Goal: Transaction & Acquisition: Subscribe to service/newsletter

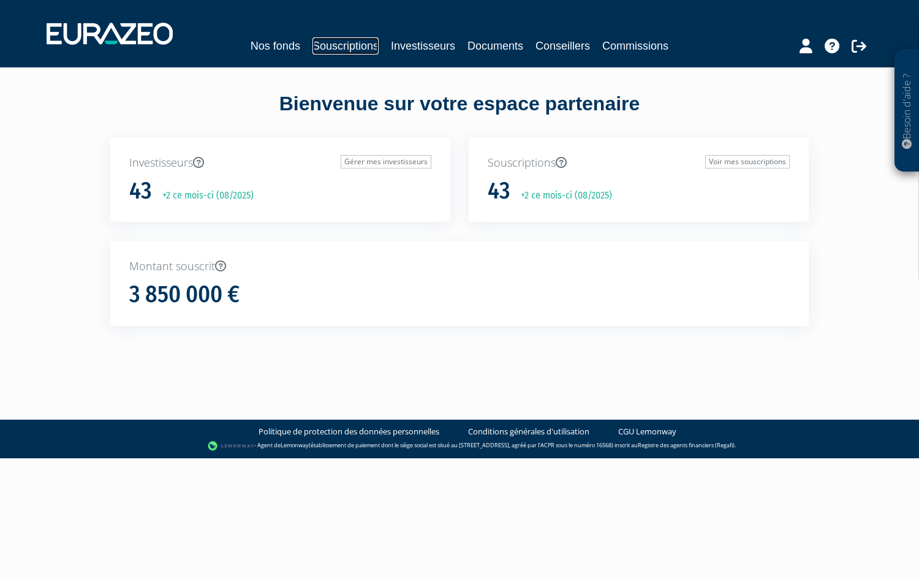
click at [371, 47] on link "Souscriptions" at bounding box center [346, 45] width 66 height 17
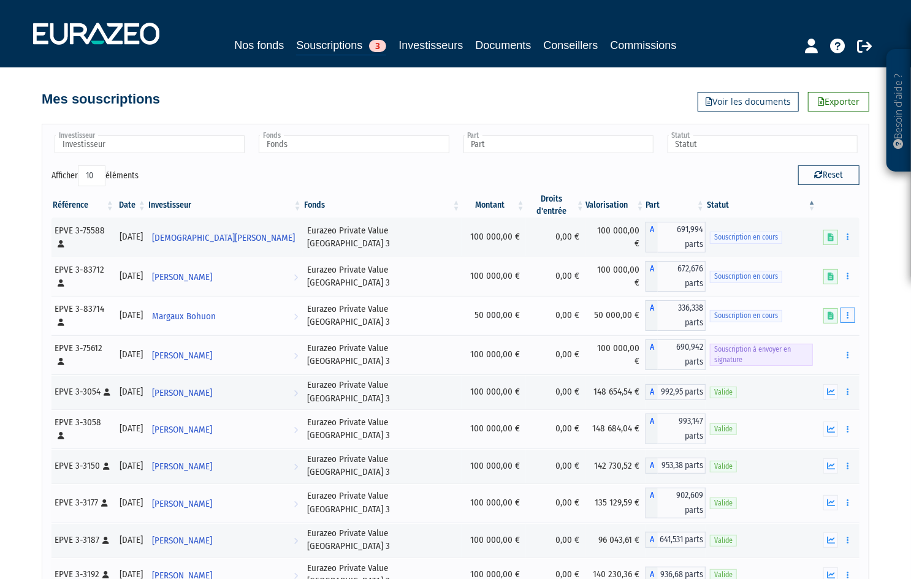
click at [851, 311] on button "button" at bounding box center [847, 315] width 15 height 15
click at [813, 351] on link "Compléter" at bounding box center [812, 361] width 80 height 20
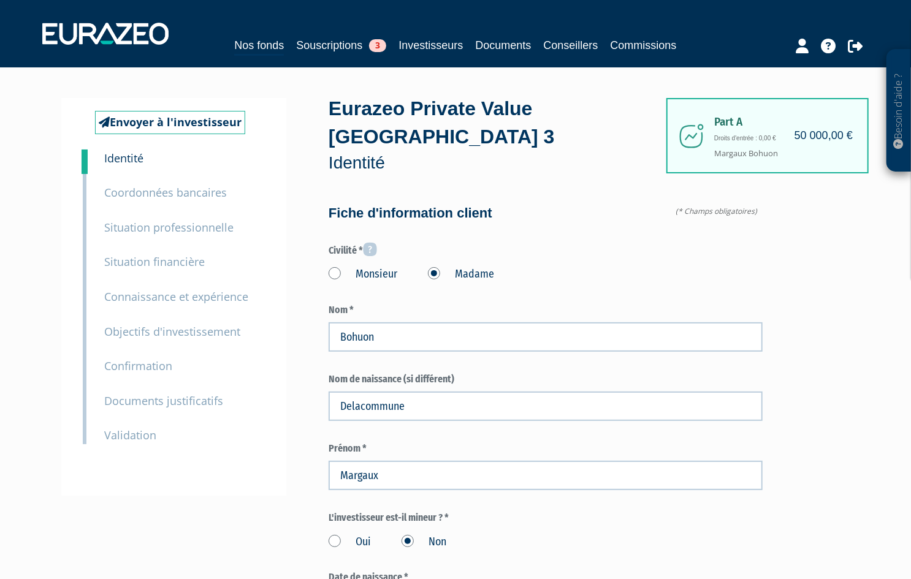
type input "6 50 43 64 71"
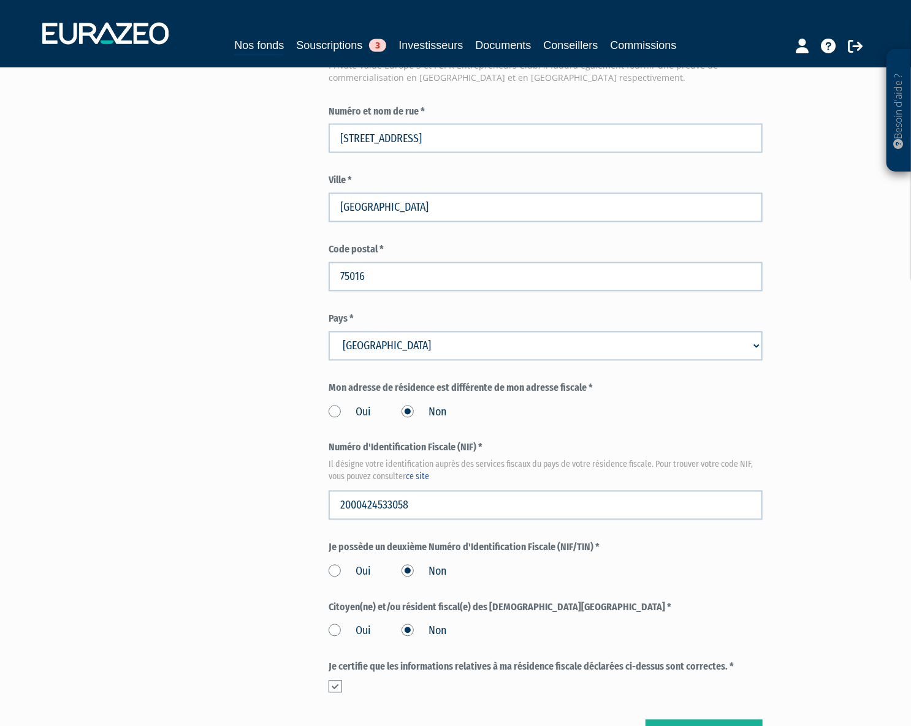
scroll to position [1114, 0]
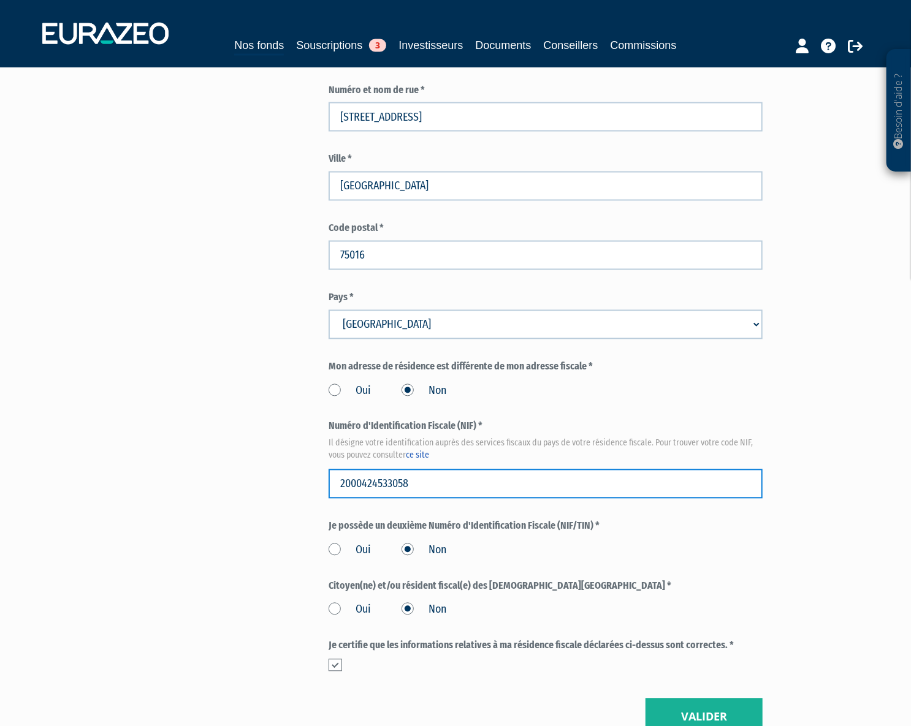
drag, startPoint x: 438, startPoint y: 483, endPoint x: 297, endPoint y: 477, distance: 141.7
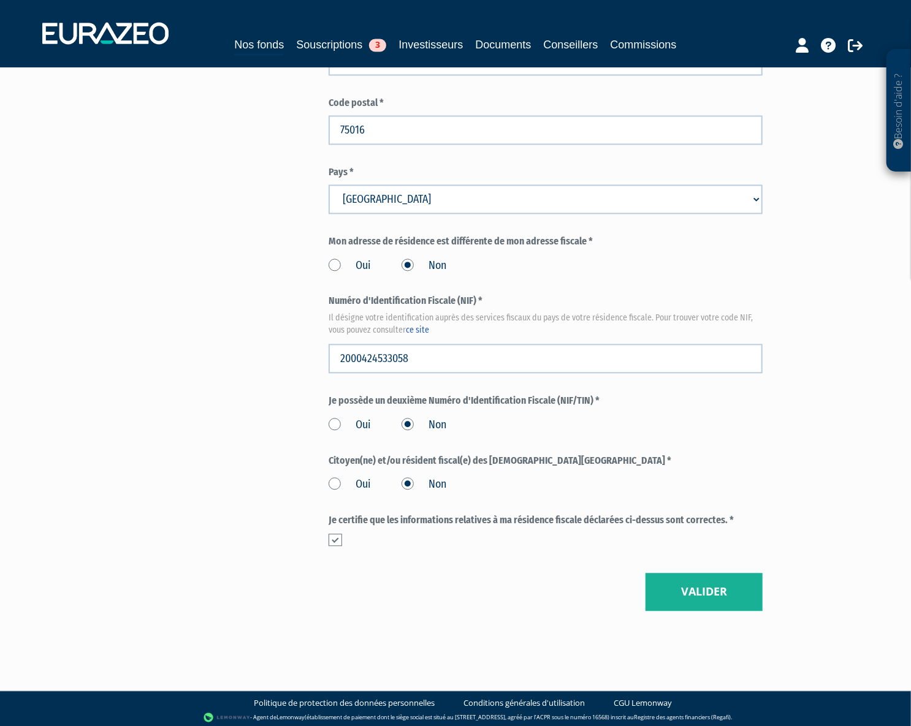
scroll to position [1243, 0]
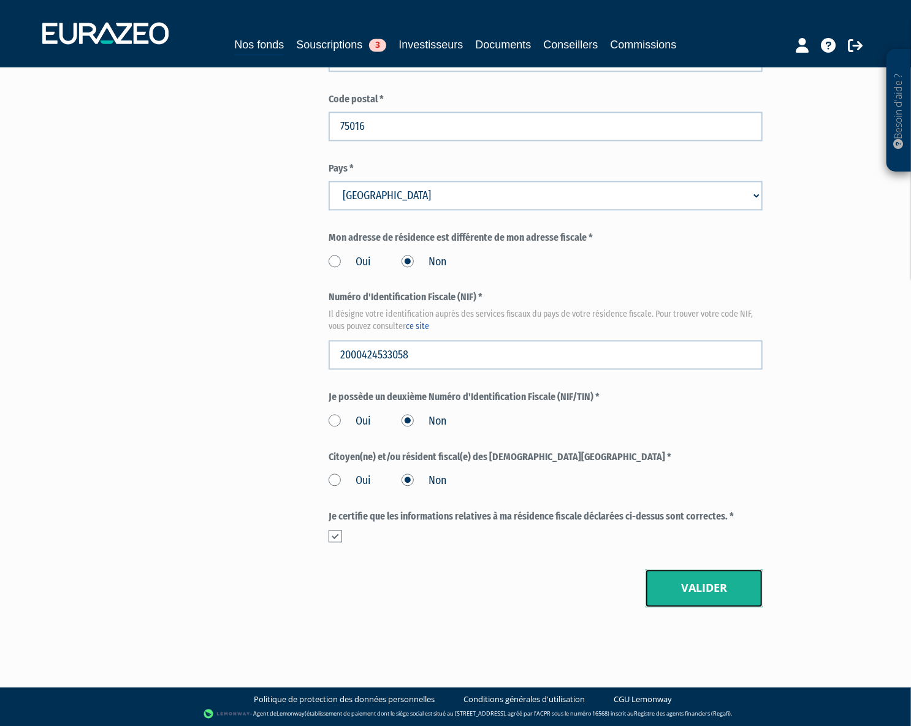
click at [681, 579] on button "Valider" at bounding box center [703, 589] width 117 height 38
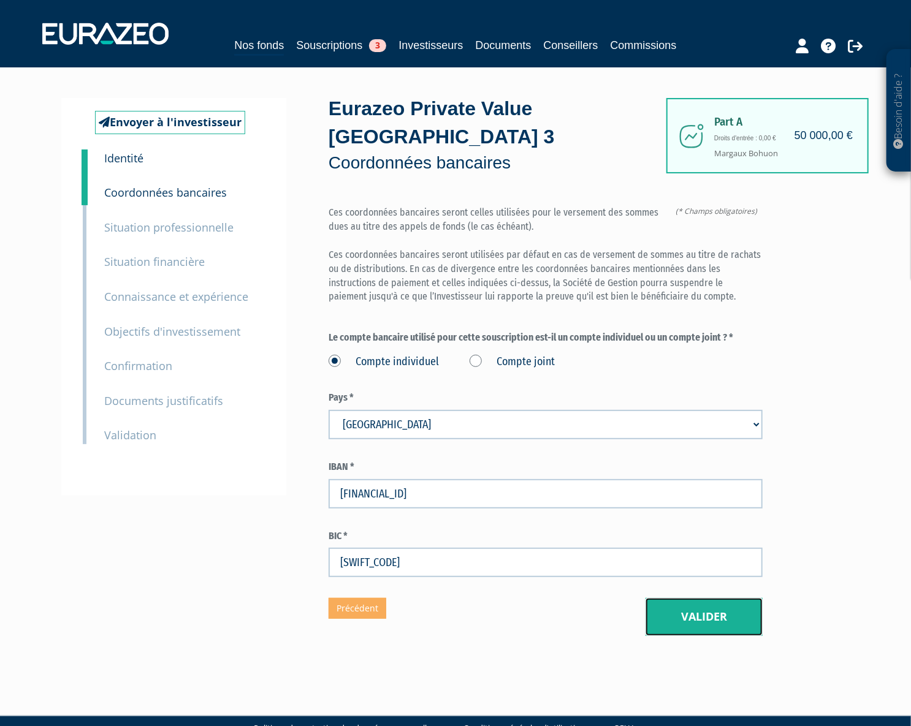
click at [704, 621] on button "Valider" at bounding box center [703, 617] width 117 height 38
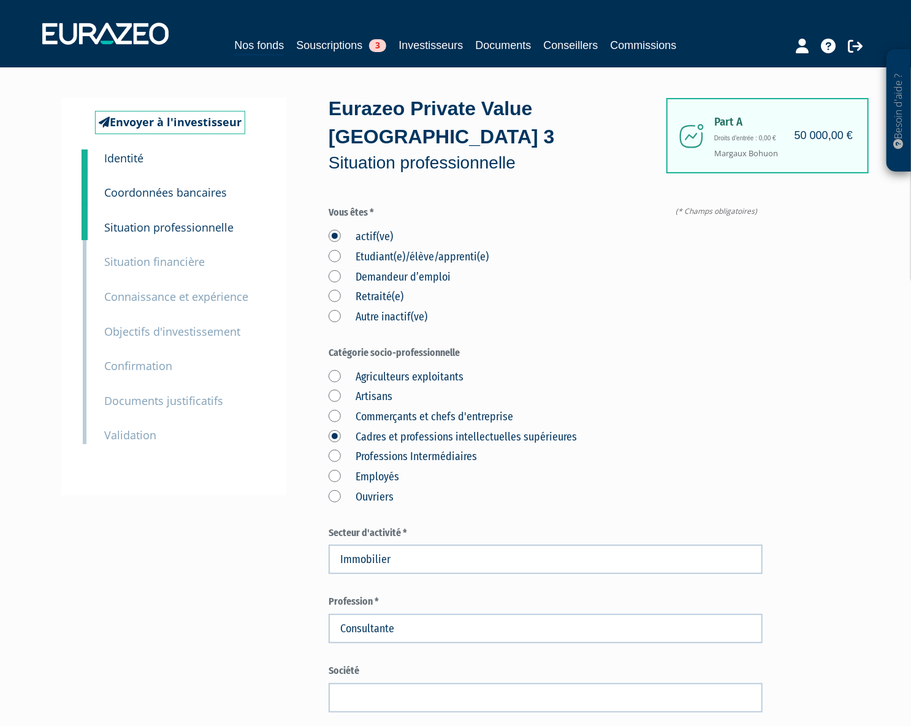
scroll to position [278, 0]
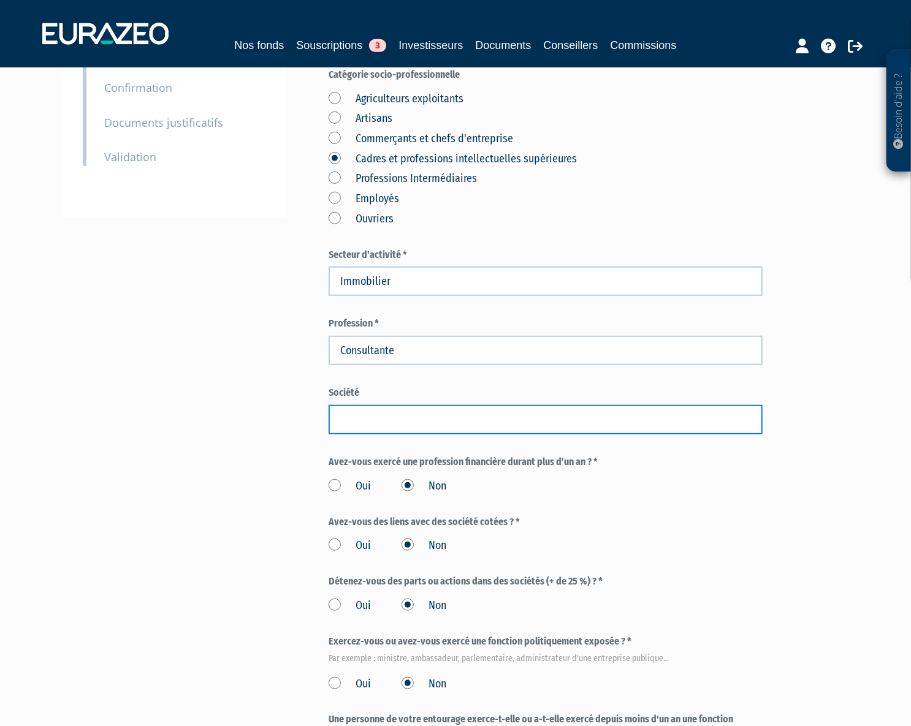
click at [407, 427] on input "text" at bounding box center [545, 419] width 434 height 29
type input "Daniel Féau"
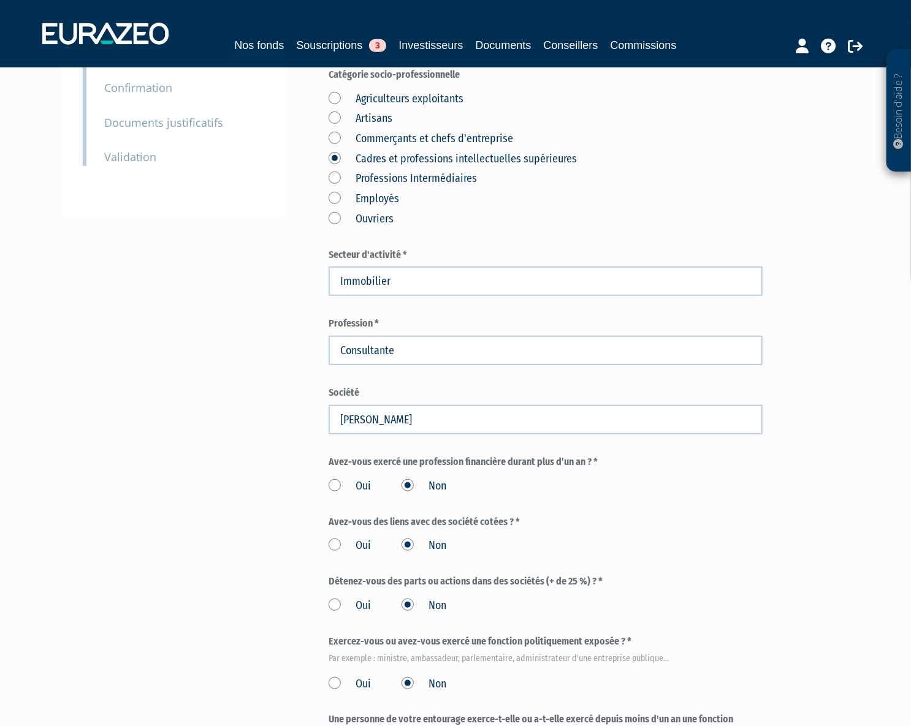
click at [692, 379] on form "(* Champs obligatoires) Vous êtes * actif(ve) Etudiant(e)/élève/apprenti(e) Dem…" at bounding box center [545, 347] width 434 height 838
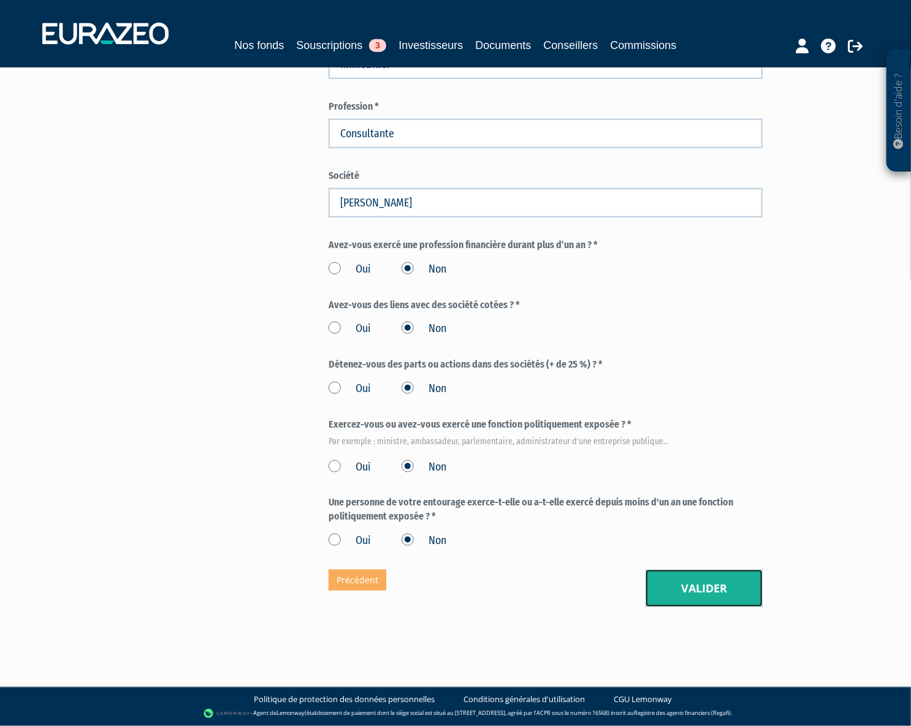
click at [686, 589] on button "Valider" at bounding box center [703, 589] width 117 height 38
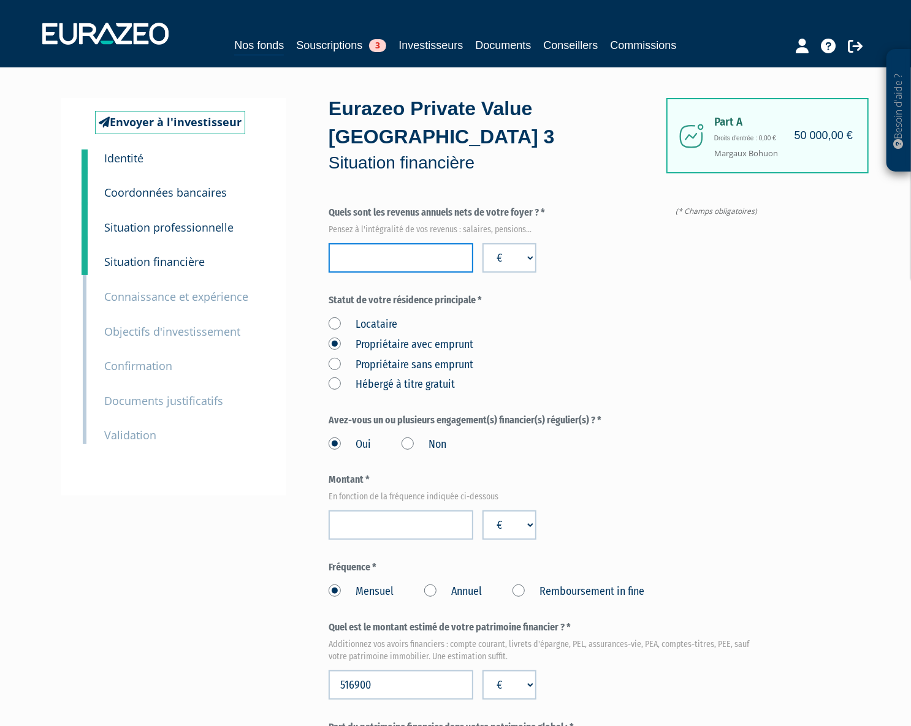
click at [411, 268] on input "number" at bounding box center [400, 257] width 145 height 29
type input "200000"
click at [730, 322] on div "Locataire Propriétaire avec emprunt Propriétaire sans emprunt Hébergé à titre g…" at bounding box center [545, 353] width 434 height 80
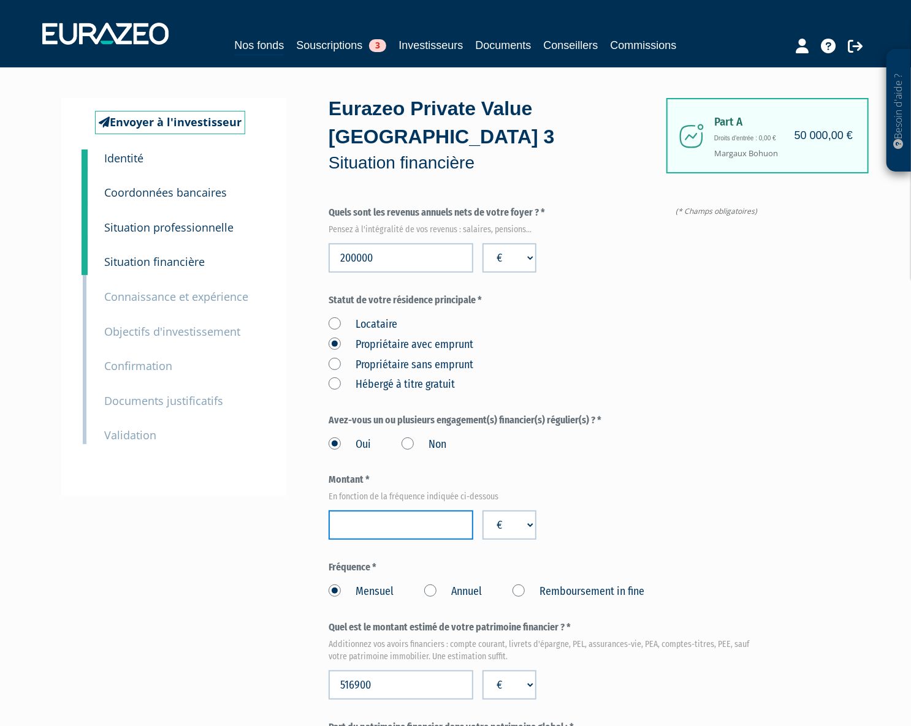
click at [376, 531] on input "number" at bounding box center [400, 524] width 145 height 29
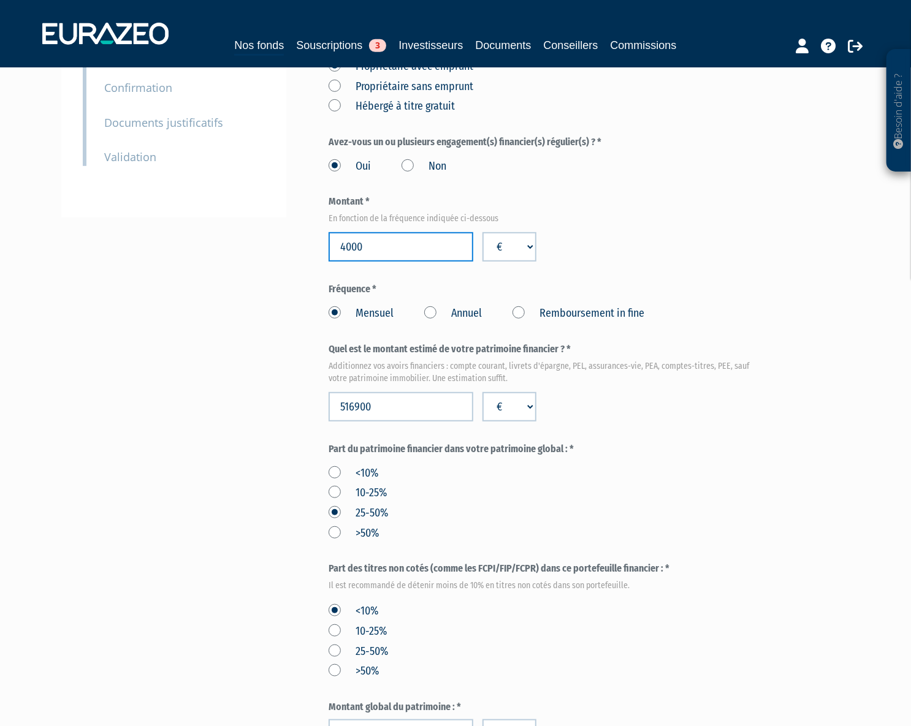
type input "4000"
click at [411, 269] on form "(* Champs obligatoires) Quels sont les revenus annuels nets de votre foyer ? * …" at bounding box center [545, 449] width 434 height 1043
click at [405, 284] on label "Fréquence *" at bounding box center [545, 290] width 434 height 14
click at [385, 313] on label "Mensuel" at bounding box center [360, 314] width 65 height 16
click at [0, 0] on input "Mensuel" at bounding box center [0, 0] width 0 height 0
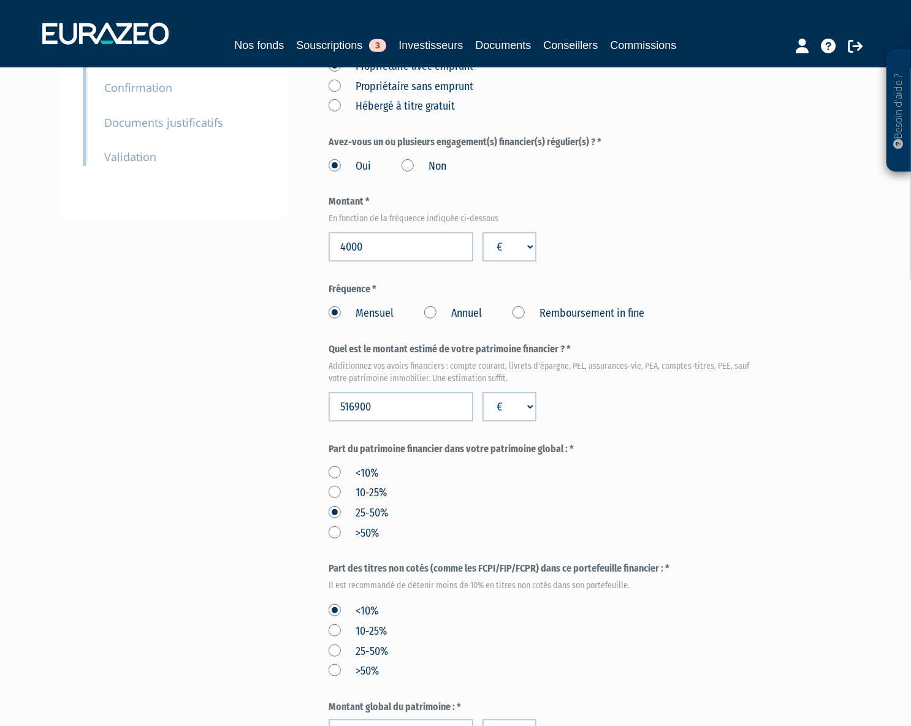
click at [738, 270] on form "(* Champs obligatoires) Quels sont les revenus annuels nets de votre foyer ? * …" at bounding box center [545, 449] width 434 height 1043
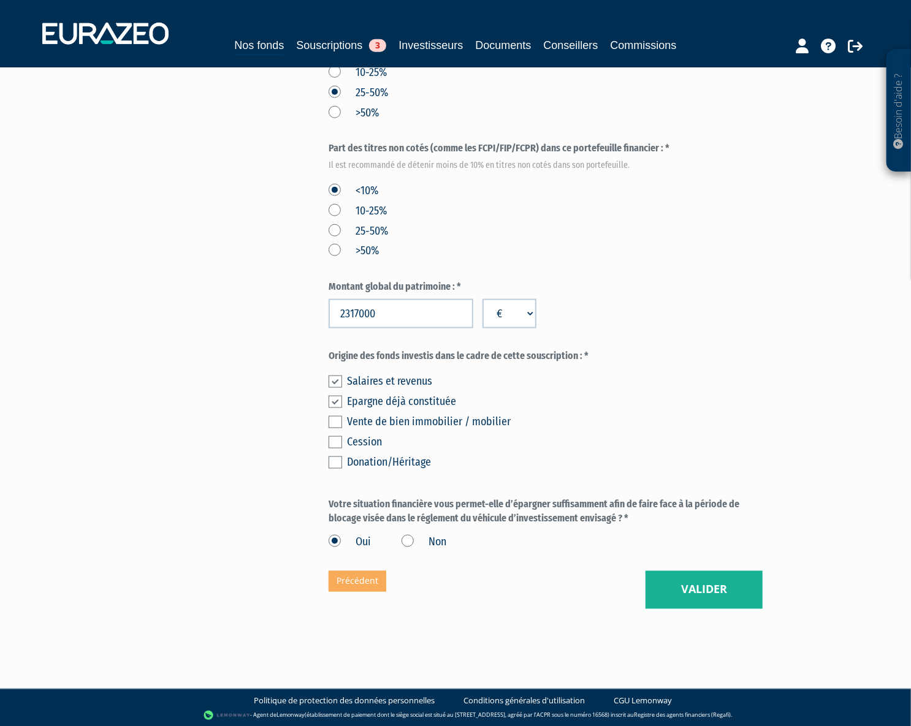
scroll to position [700, 0]
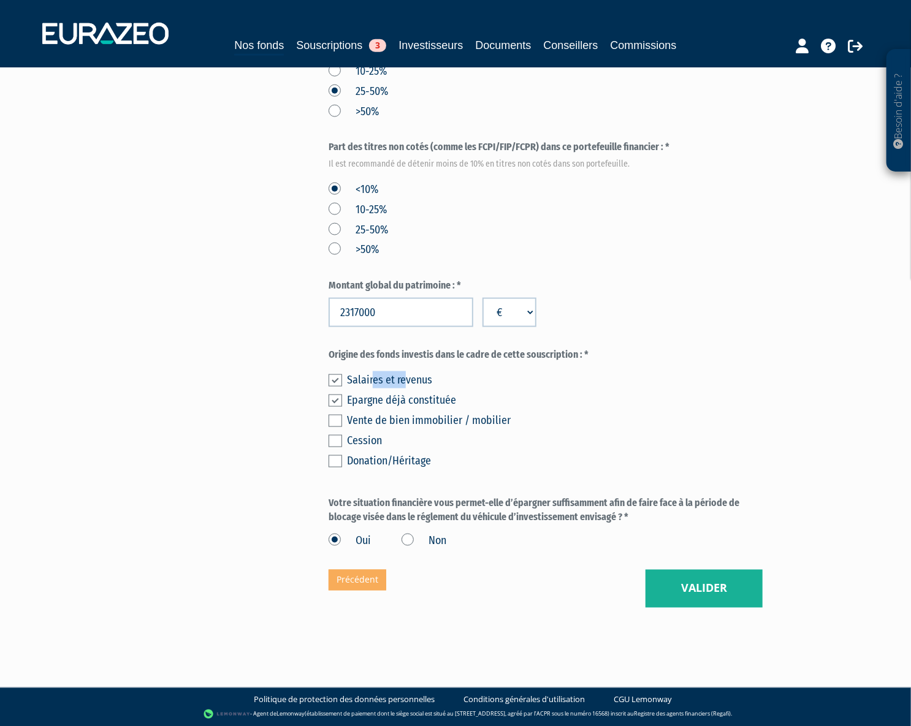
drag, startPoint x: 371, startPoint y: 381, endPoint x: 403, endPoint y: 380, distance: 32.5
click at [403, 380] on div "Salaires et revenus" at bounding box center [554, 379] width 415 height 17
drag, startPoint x: 368, startPoint y: 398, endPoint x: 495, endPoint y: 404, distance: 127.6
click at [495, 404] on div "Epargne déjà constituée" at bounding box center [554, 400] width 415 height 17
click at [642, 469] on div "Salaires et revenus Epargne déjà constituée Vente de bien immobilier / mobilier…" at bounding box center [545, 418] width 434 height 101
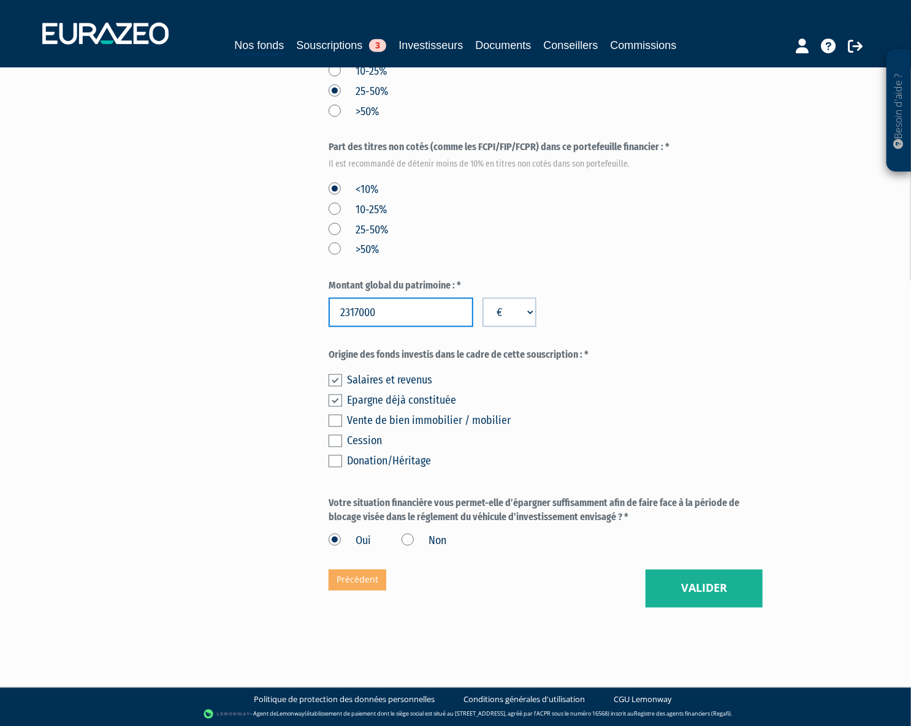
click at [358, 313] on input "2317000" at bounding box center [400, 312] width 145 height 29
type input "2320000"
click at [678, 372] on div "Salaires et revenus" at bounding box center [554, 379] width 415 height 17
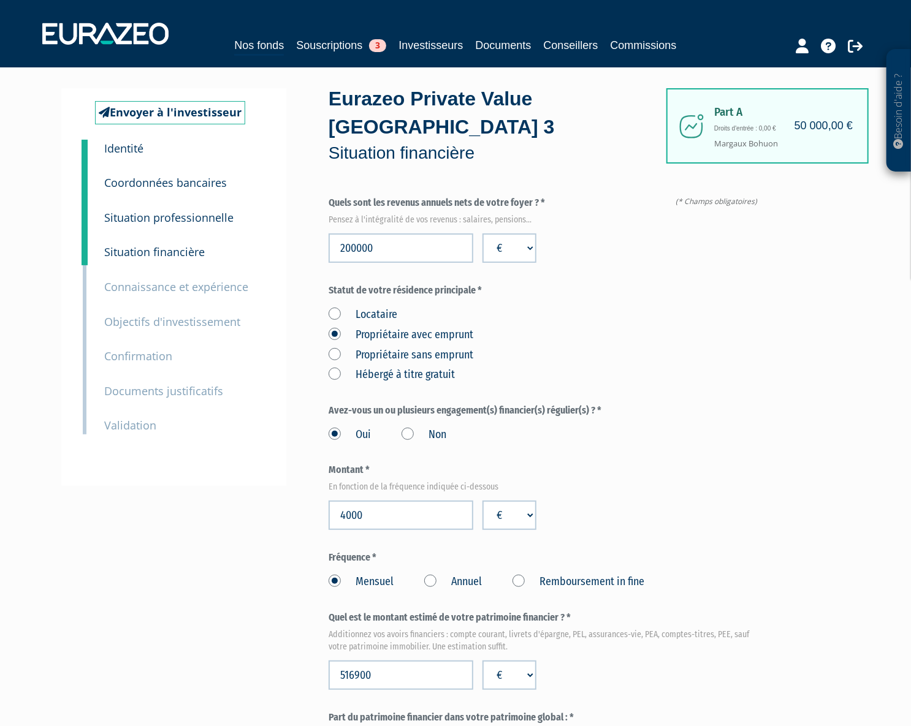
scroll to position [0, 0]
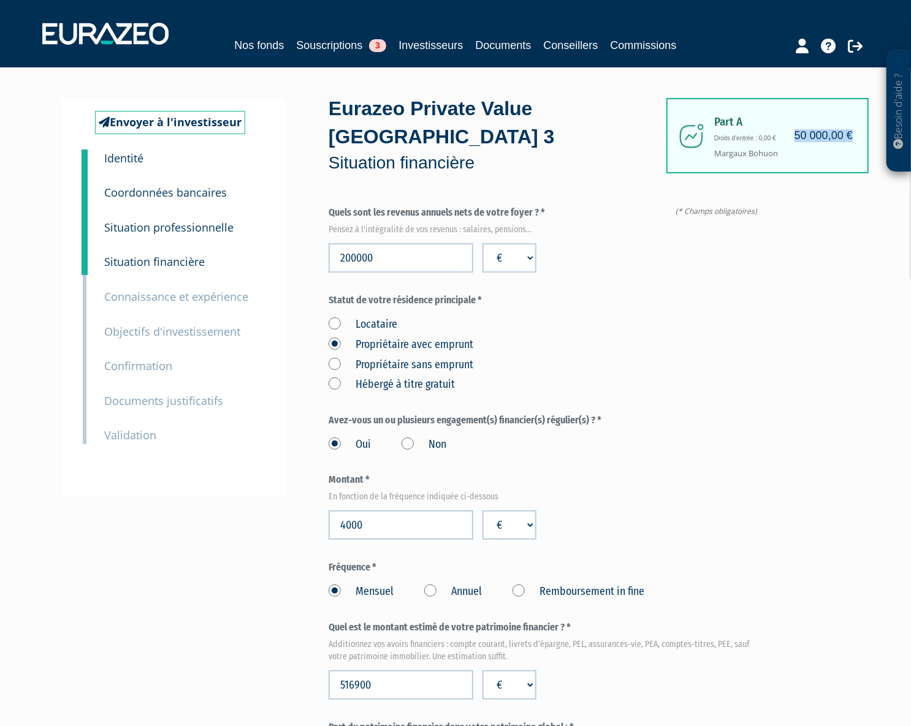
drag, startPoint x: 795, startPoint y: 137, endPoint x: 851, endPoint y: 137, distance: 55.8
click at [851, 137] on h4 "50 000,00 €" at bounding box center [823, 136] width 58 height 12
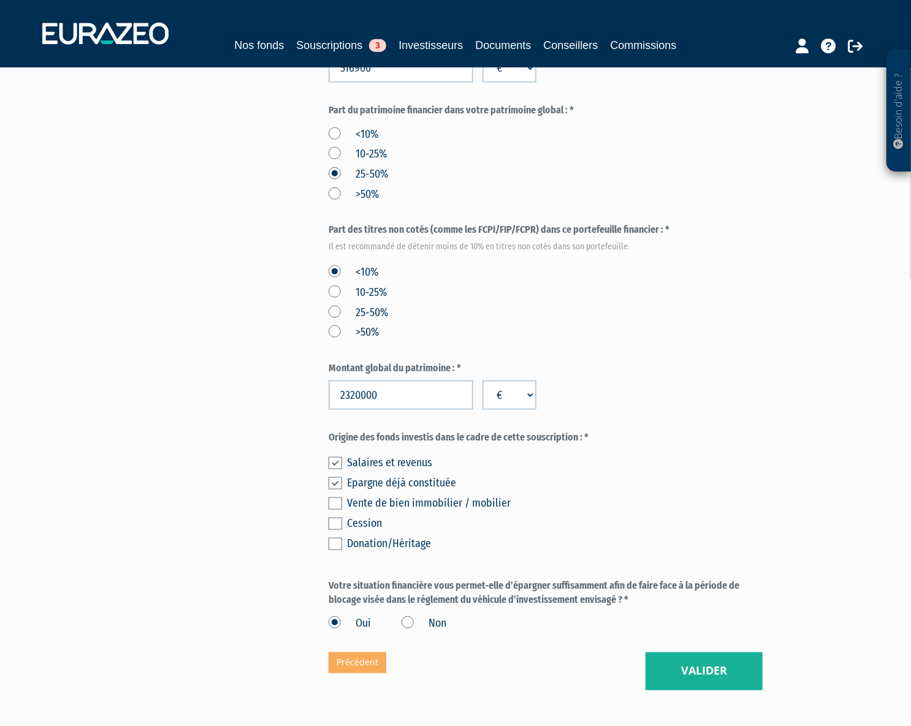
scroll to position [700, 0]
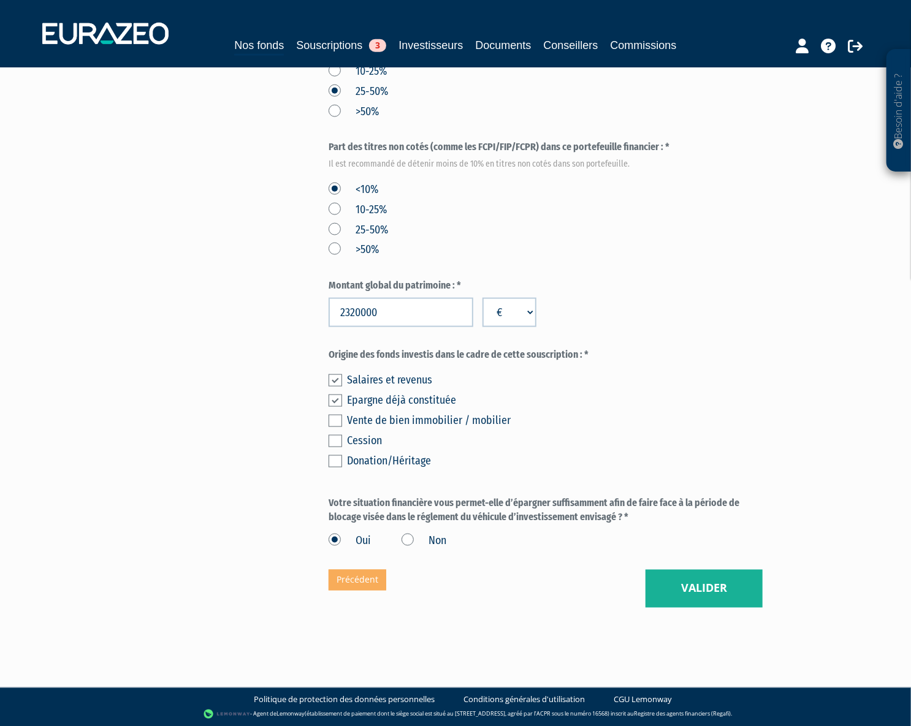
click at [556, 578] on div "Eurazeo Private Value Europe 3 Situation financière (* Champs obligatoires) Que…" at bounding box center [545, 3] width 434 height 1210
drag, startPoint x: 329, startPoint y: 503, endPoint x: 591, endPoint y: 504, distance: 262.3
click at [591, 504] on label "Votre situation financière vous permet-elle d’épargner suffisamment afin de fai…" at bounding box center [545, 510] width 434 height 28
click at [355, 536] on label "Oui" at bounding box center [349, 541] width 42 height 16
click at [0, 0] on input "Oui" at bounding box center [0, 0] width 0 height 0
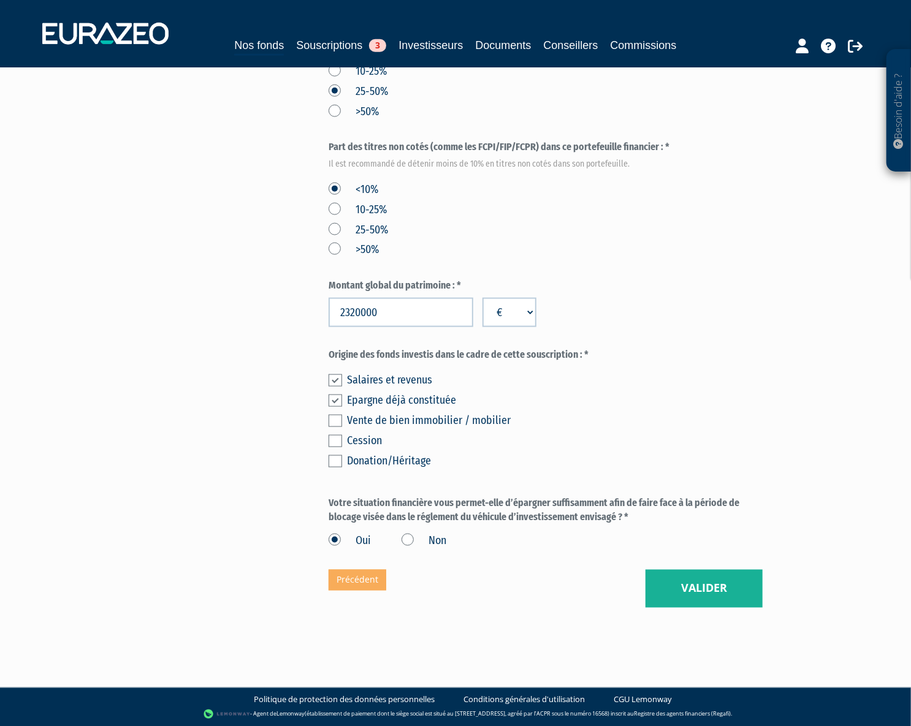
click at [818, 481] on div "Part A 50 000,00 € Droits d'entrée : 0,00 € Margaux Bohuon Eurazeo Private Valu…" at bounding box center [588, 3] width 521 height 1210
click at [702, 593] on button "Valider" at bounding box center [703, 589] width 117 height 38
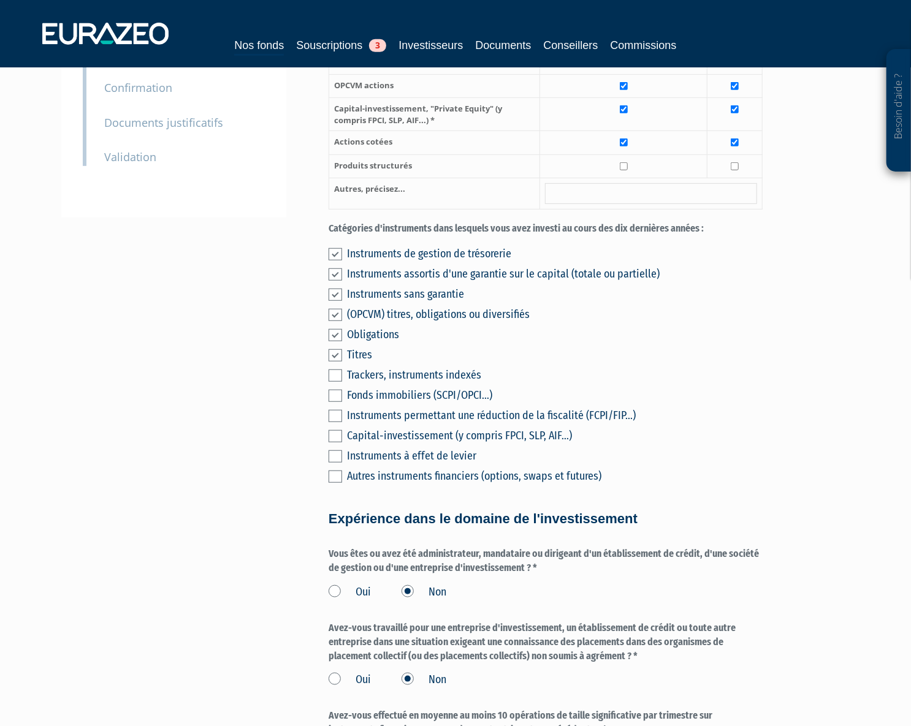
scroll to position [557, 0]
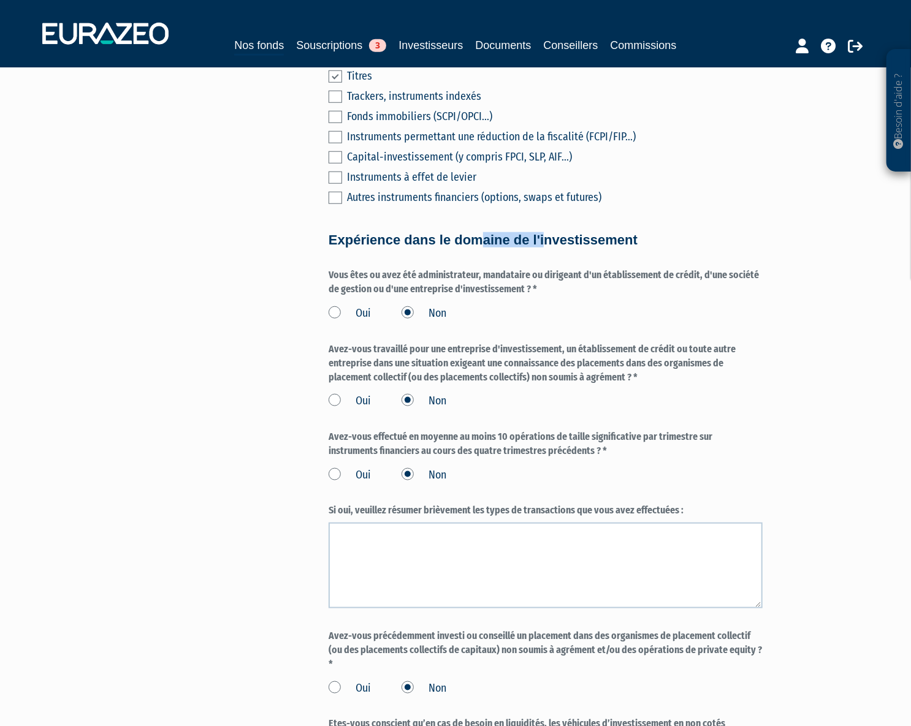
drag, startPoint x: 337, startPoint y: 257, endPoint x: 424, endPoint y: 257, distance: 87.0
click at [424, 248] on h4 "Expérience dans le domaine de l'investissement" at bounding box center [545, 240] width 434 height 15
click at [502, 271] on form "(* Champs obligatoires) Merci d’indiquer si vous avez des connaissances et de l…" at bounding box center [545, 246] width 434 height 1195
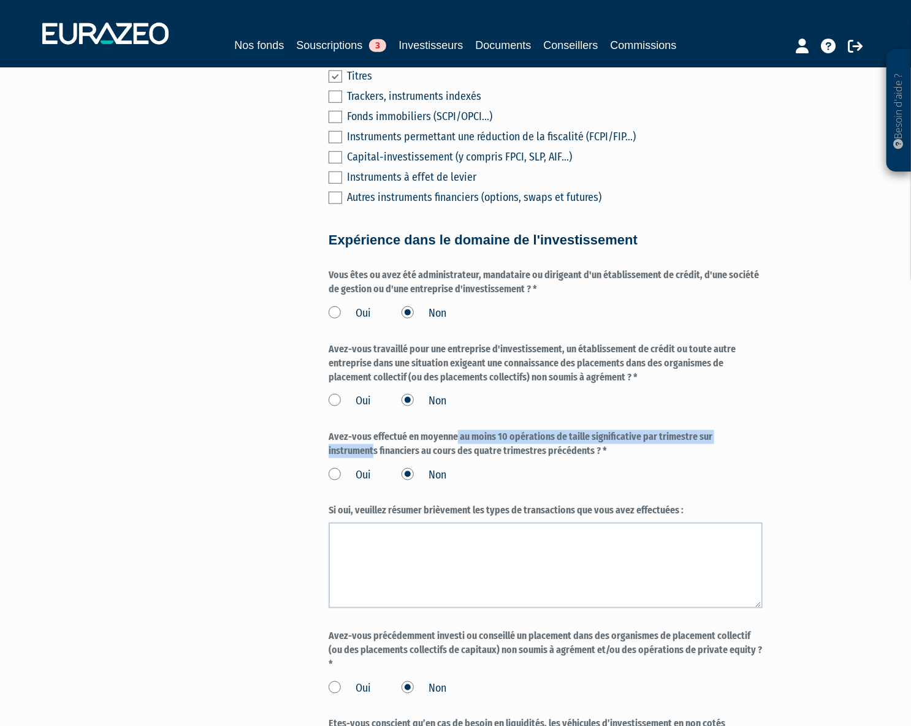
drag, startPoint x: 328, startPoint y: 453, endPoint x: 639, endPoint y: 455, distance: 311.3
click at [639, 455] on label "Avez-vous effectué en moyenne au moins 10 opérations de taille significative pa…" at bounding box center [545, 444] width 434 height 28
click at [409, 484] on label "Non" at bounding box center [423, 476] width 45 height 16
click at [0, 0] on input "Non" at bounding box center [0, 0] width 0 height 0
click at [518, 484] on div "Oui Non" at bounding box center [545, 473] width 434 height 20
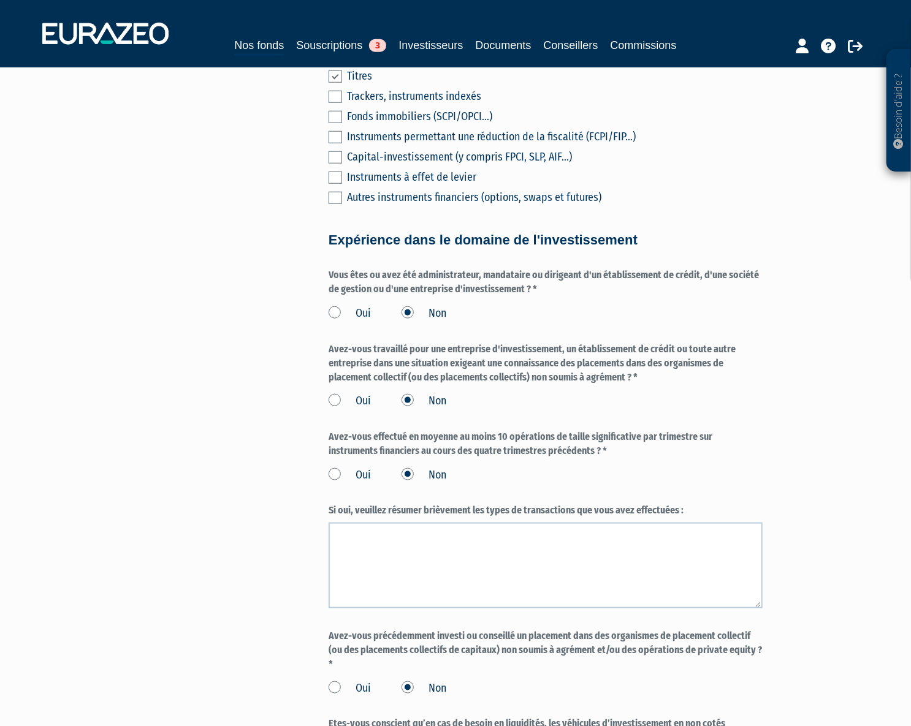
click at [614, 458] on label "Avez-vous effectué en moyenne au moins 10 opérations de taille significative pa…" at bounding box center [545, 444] width 434 height 28
drag, startPoint x: 617, startPoint y: 468, endPoint x: 533, endPoint y: 465, distance: 84.6
click at [533, 458] on label "Avez-vous effectué en moyenne au moins 10 opérations de taille significative pa…" at bounding box center [545, 444] width 434 height 28
click at [442, 484] on label "Non" at bounding box center [423, 476] width 45 height 16
click at [0, 0] on input "Non" at bounding box center [0, 0] width 0 height 0
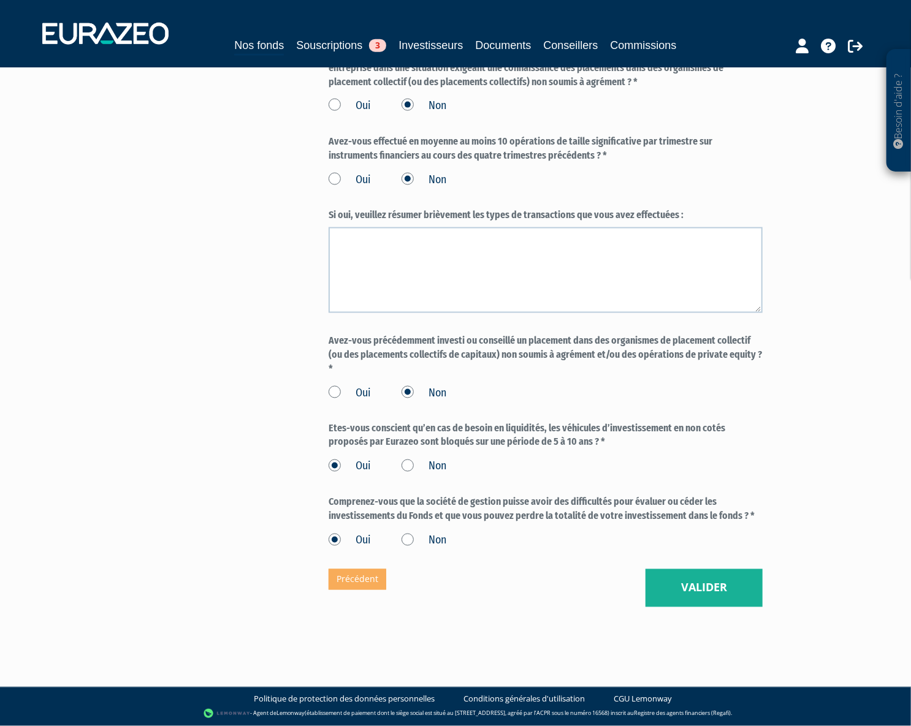
scroll to position [868, 0]
drag, startPoint x: 330, startPoint y: 428, endPoint x: 536, endPoint y: 427, distance: 205.9
click at [536, 427] on label "Etes-vous conscient qu’en cas de besoin en liquidités, les véhicules d’investis…" at bounding box center [545, 436] width 434 height 28
click at [347, 467] on label "Oui" at bounding box center [349, 467] width 42 height 16
click at [0, 0] on input "Oui" at bounding box center [0, 0] width 0 height 0
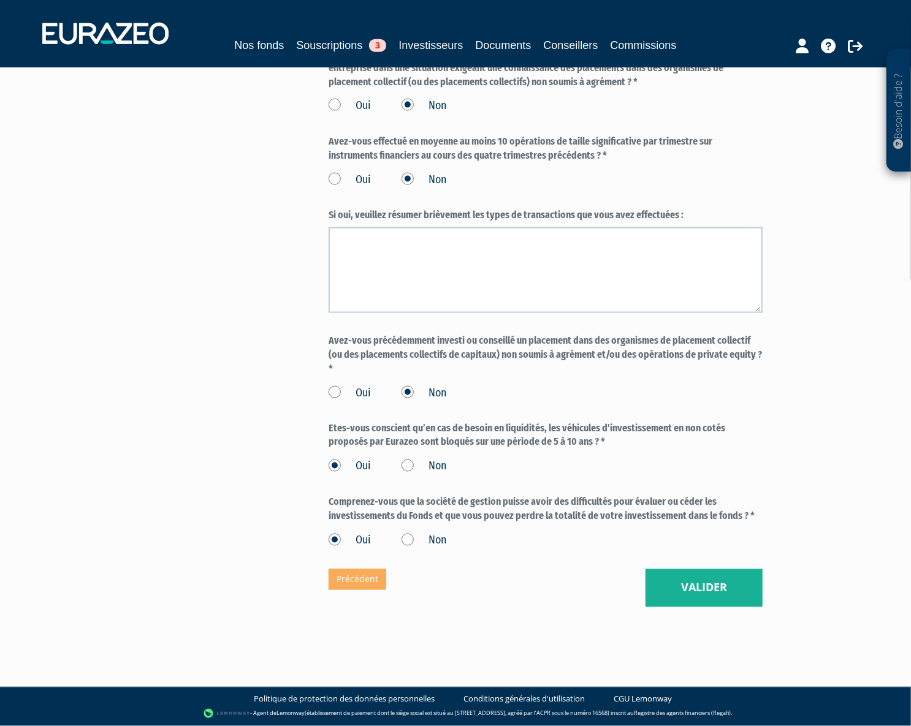
drag, startPoint x: 642, startPoint y: 517, endPoint x: 754, endPoint y: 515, distance: 112.2
click at [729, 515] on label "Comprenez-vous que la société de gestion puisse avoir des difficultés pour éval…" at bounding box center [545, 510] width 434 height 28
drag, startPoint x: 751, startPoint y: 515, endPoint x: 326, endPoint y: 506, distance: 424.8
click at [331, 535] on label "Oui" at bounding box center [349, 541] width 42 height 16
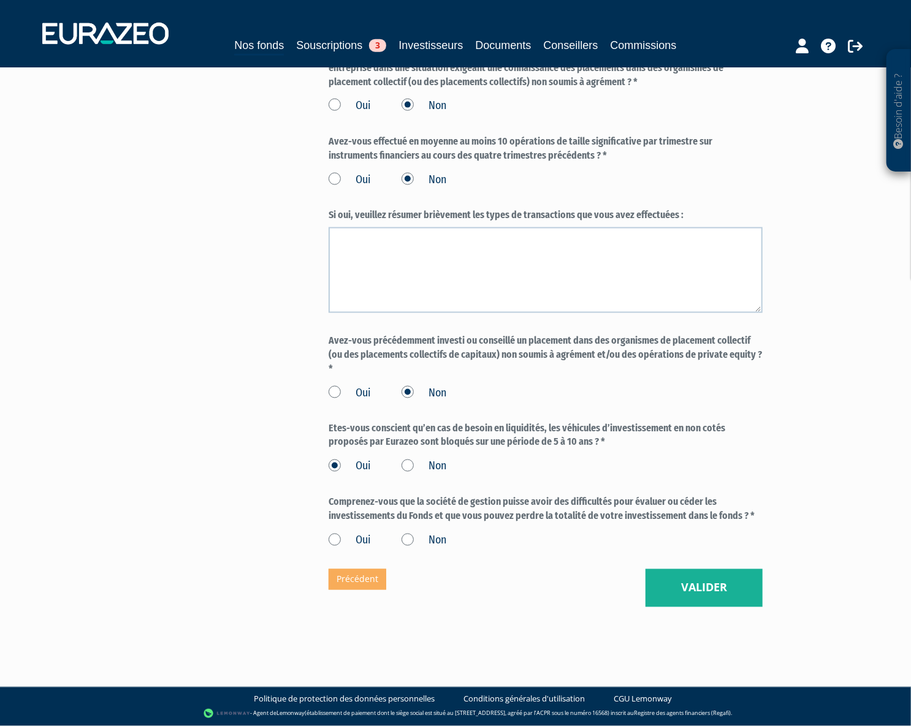
click at [0, 0] on input "Oui" at bounding box center [0, 0] width 0 height 0
click at [709, 596] on button "Valider" at bounding box center [703, 588] width 117 height 38
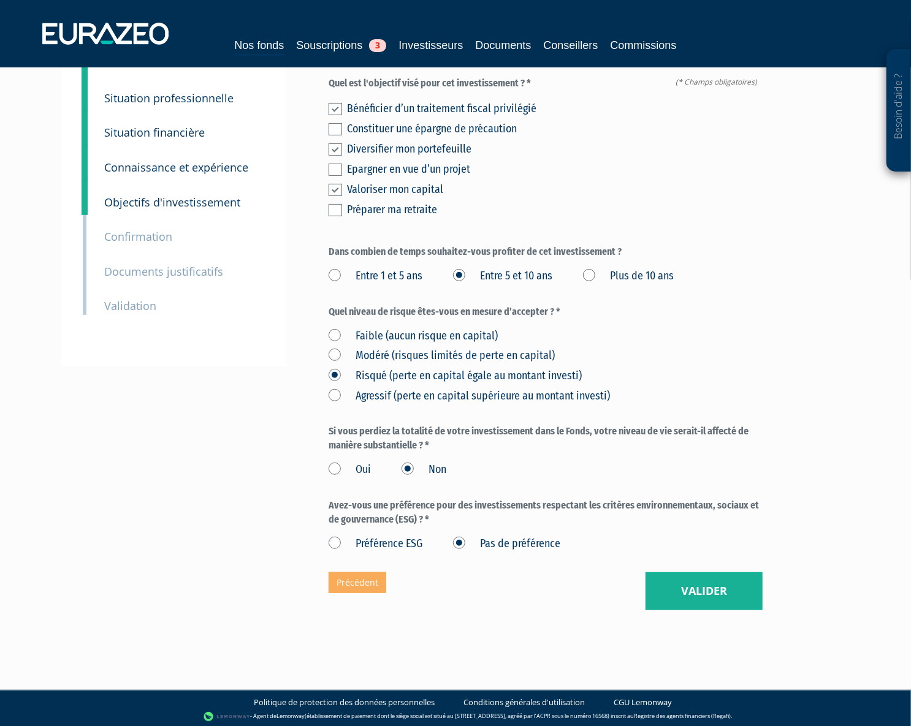
scroll to position [132, 0]
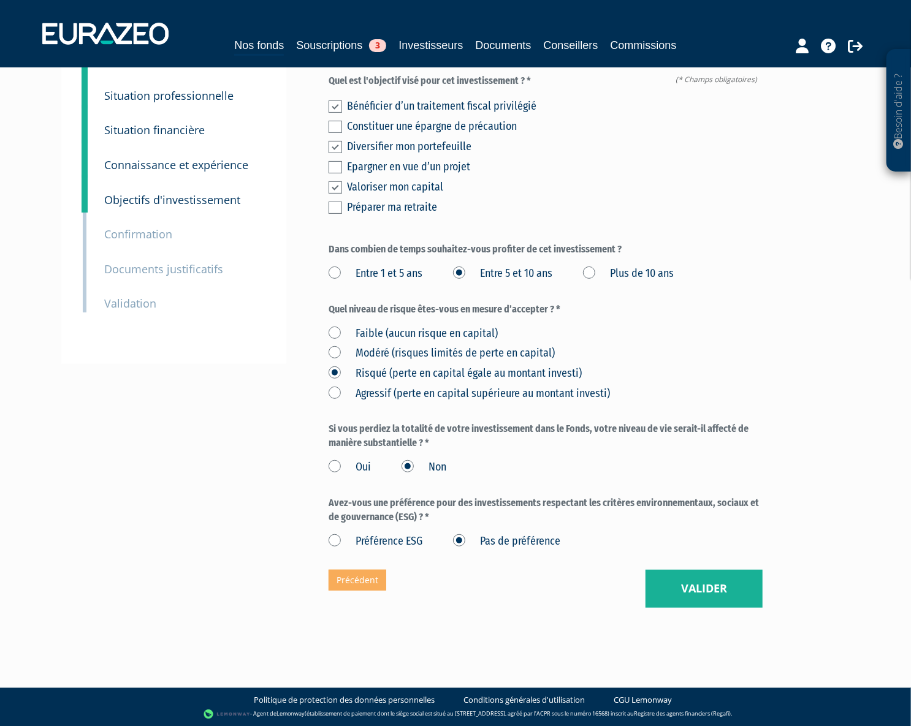
click at [424, 354] on label "Modéré (risques limités de perte en capital)" at bounding box center [441, 354] width 226 height 16
click at [0, 0] on capital\) "Modéré (risques limités de perte en capital)" at bounding box center [0, 0] width 0 height 0
click at [498, 377] on label "Risqué (perte en capital égale au montant investi)" at bounding box center [454, 374] width 253 height 16
click at [0, 0] on investi\) "Risqué (perte en capital égale au montant investi)" at bounding box center [0, 0] width 0 height 0
click at [719, 593] on button "Valider" at bounding box center [703, 589] width 117 height 38
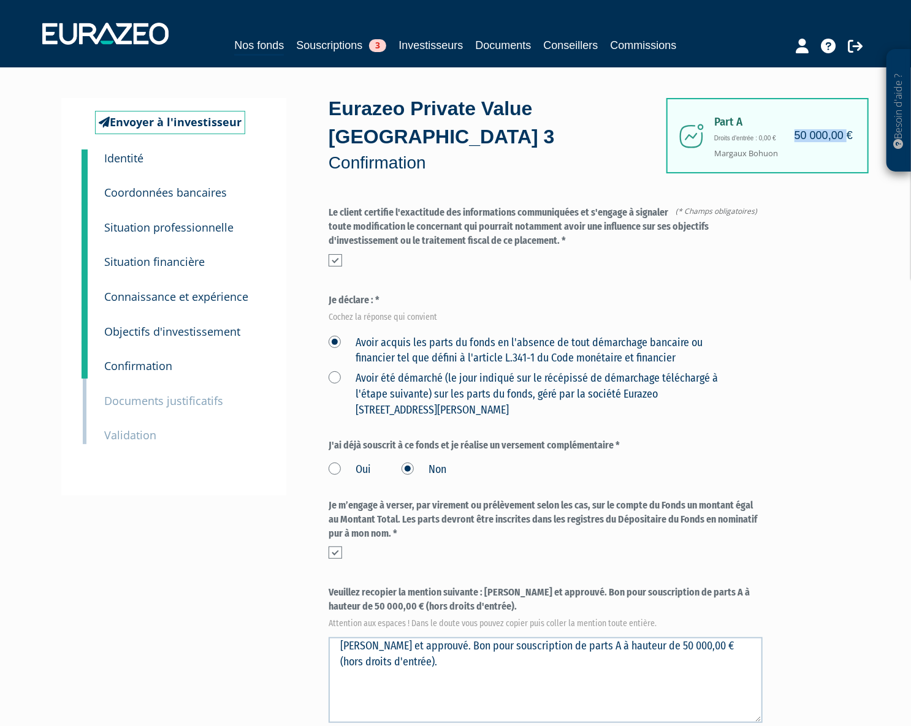
drag, startPoint x: 848, startPoint y: 135, endPoint x: 796, endPoint y: 133, distance: 51.5
click at [796, 133] on h4 "50 000,00 €" at bounding box center [823, 136] width 58 height 12
drag, startPoint x: 768, startPoint y: 138, endPoint x: 720, endPoint y: 138, distance: 48.4
click at [720, 138] on div "Part A 50 000,00 € Droits d'entrée : 0,00 € [PERSON_NAME] Eurazeo Private Value…" at bounding box center [588, 513] width 521 height 831
click at [808, 381] on div "Part A 50 000,00 € Droits d'entrée : 0,00 € [PERSON_NAME] Eurazeo Private Value…" at bounding box center [588, 513] width 521 height 831
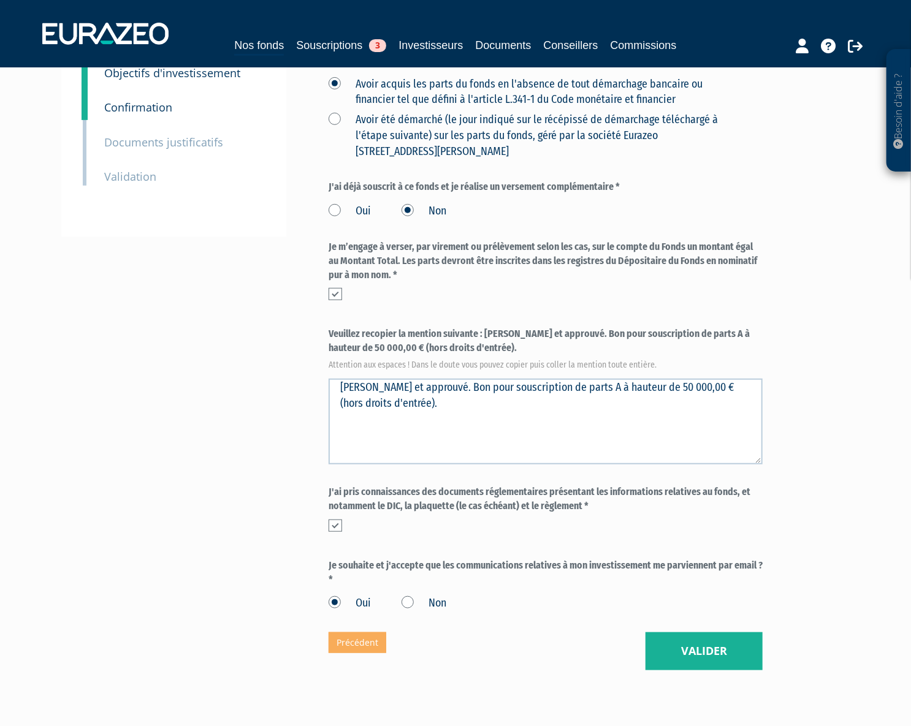
scroll to position [278, 0]
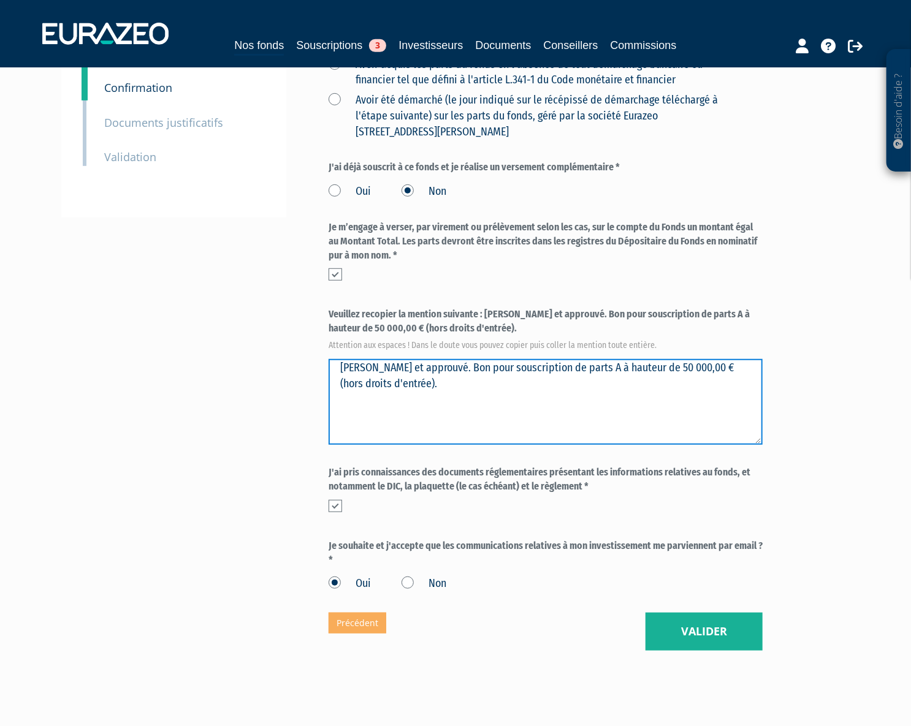
click at [585, 367] on textarea "[PERSON_NAME] et approuvé. Bon pour souscription de parts A à hauteur de 50 000…" at bounding box center [545, 402] width 434 height 86
click at [545, 366] on textarea "[PERSON_NAME] et approuvé. Bon pour souscription de parts A à hauteur de 50 000…" at bounding box center [545, 402] width 434 height 86
drag, startPoint x: 546, startPoint y: 368, endPoint x: 263, endPoint y: 368, distance: 283.1
click at [263, 368] on div "Envoyer à l'investisseur 1 Identité 2 Coordonnées bancaires 3 Situation profess…" at bounding box center [455, 235] width 770 height 831
click at [463, 392] on textarea "Lu et approuvé. Bon pour souscription de parts A à hauteur de 50 000,00 € (hors…" at bounding box center [545, 402] width 434 height 86
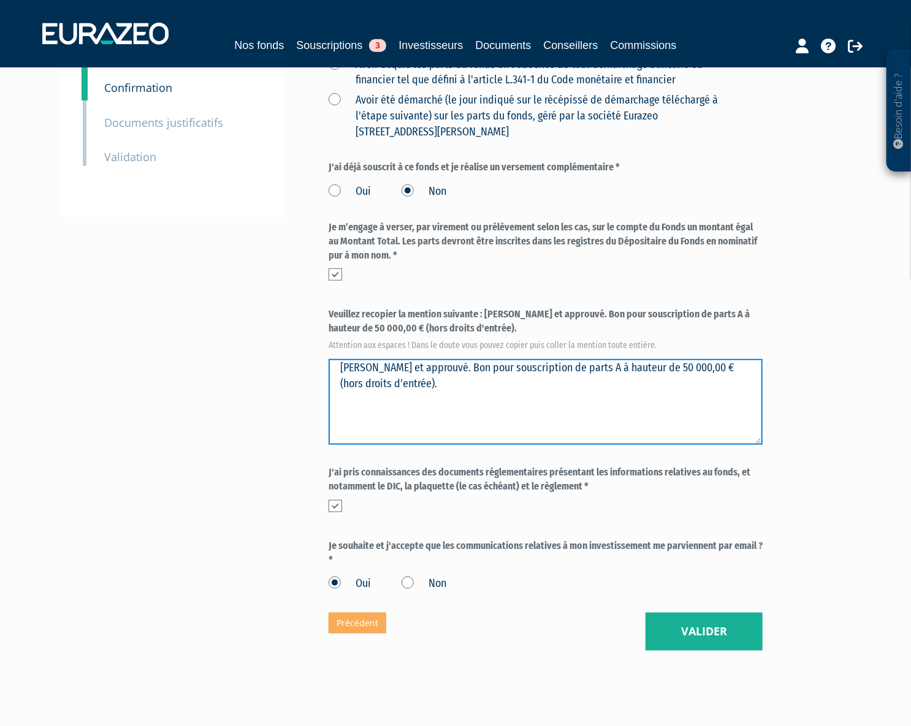
type textarea "Lu et approuvé. Bon pour souscription de parts A à hauteur de 50 000,00 € (hors…"
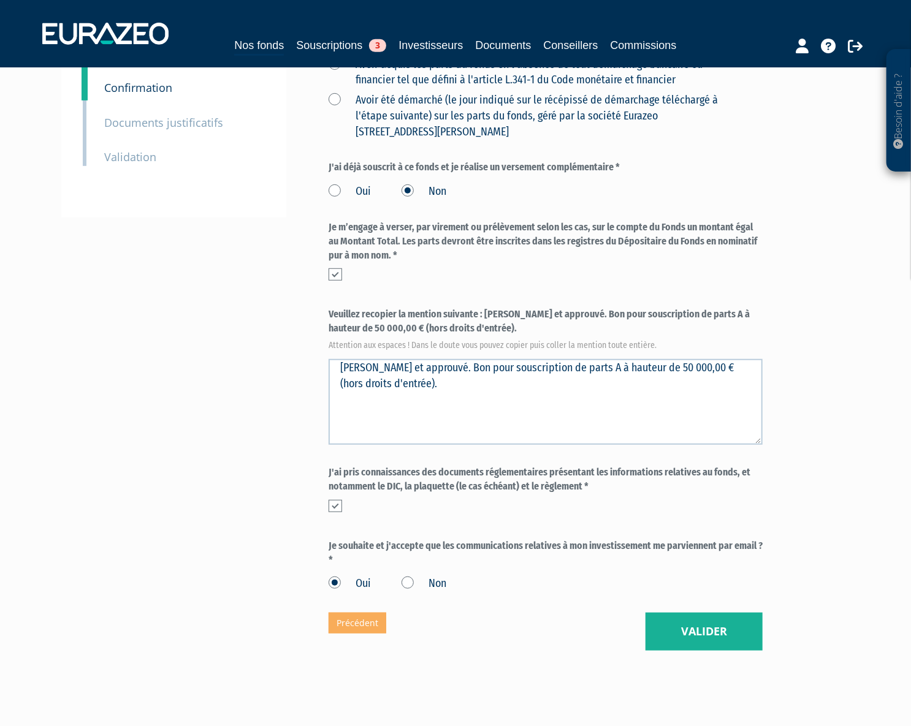
click at [417, 510] on div at bounding box center [545, 506] width 434 height 12
click at [686, 628] on button "Valider" at bounding box center [703, 632] width 117 height 38
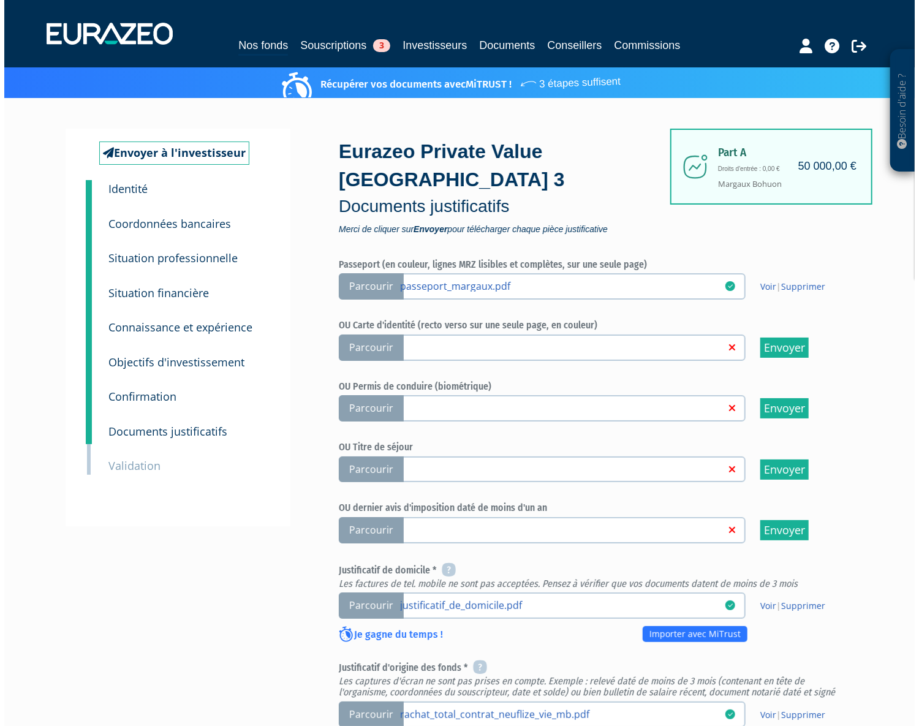
scroll to position [278, 0]
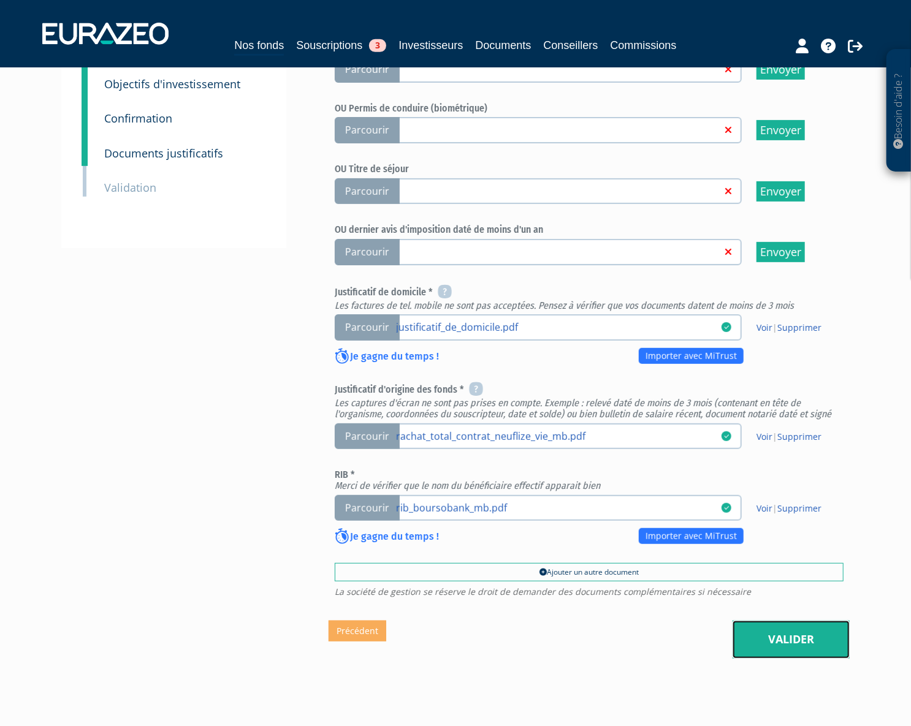
click at [795, 641] on link "Valider" at bounding box center [790, 640] width 117 height 38
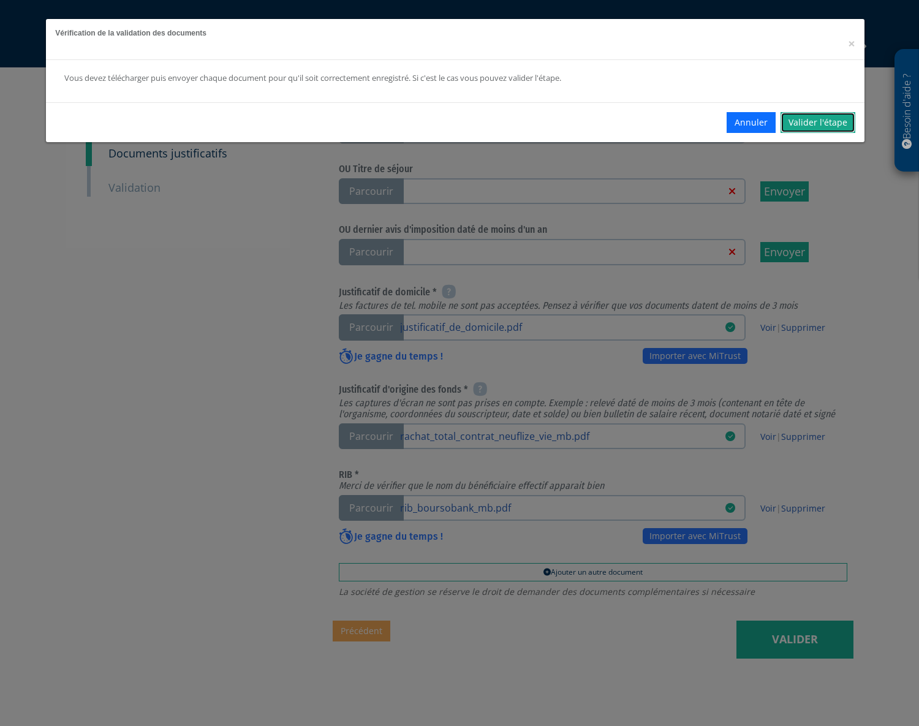
click at [824, 124] on link "Valider l'étape" at bounding box center [818, 122] width 75 height 21
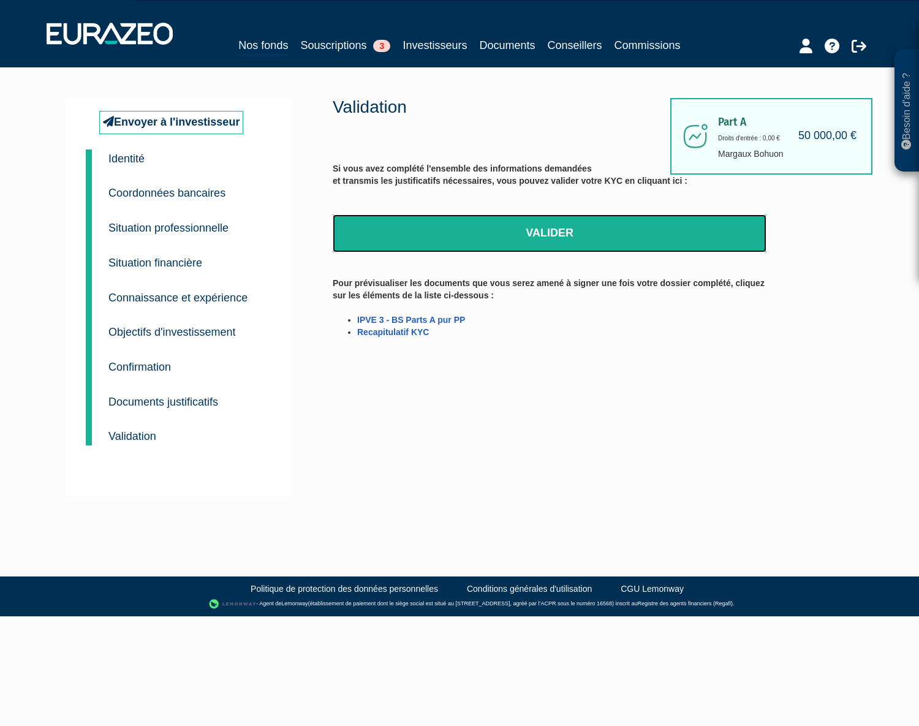
click at [645, 235] on link "Valider" at bounding box center [550, 233] width 434 height 38
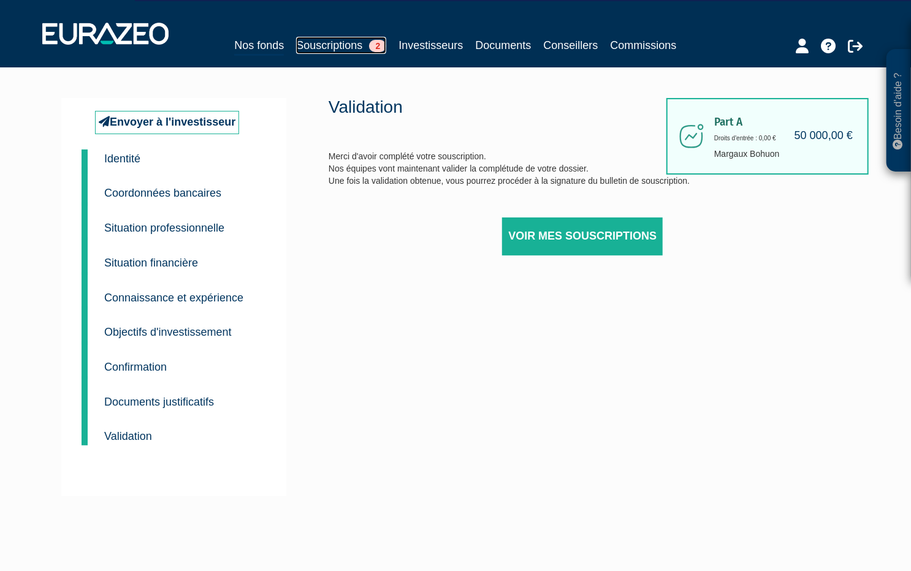
click at [357, 43] on link "Souscriptions 2" at bounding box center [341, 45] width 90 height 17
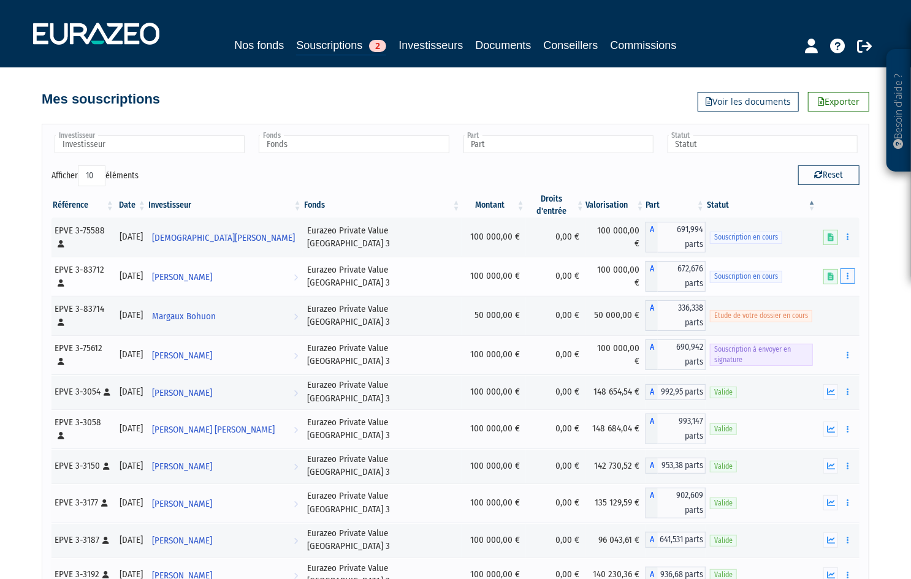
click at [843, 268] on button "button" at bounding box center [847, 275] width 15 height 15
click at [824, 313] on link "Compléter" at bounding box center [812, 321] width 80 height 20
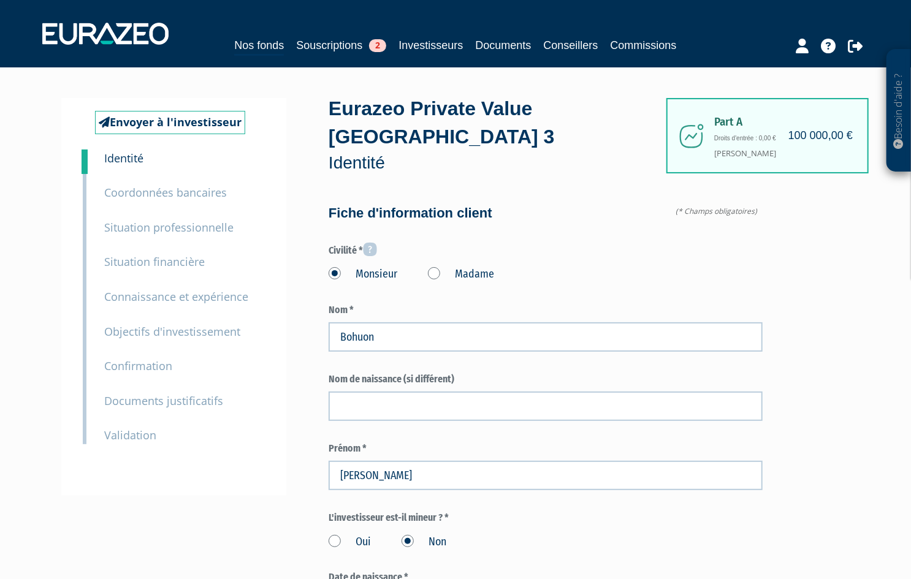
type input "6 24 25 11 73"
drag, startPoint x: 813, startPoint y: 309, endPoint x: 808, endPoint y: 300, distance: 10.4
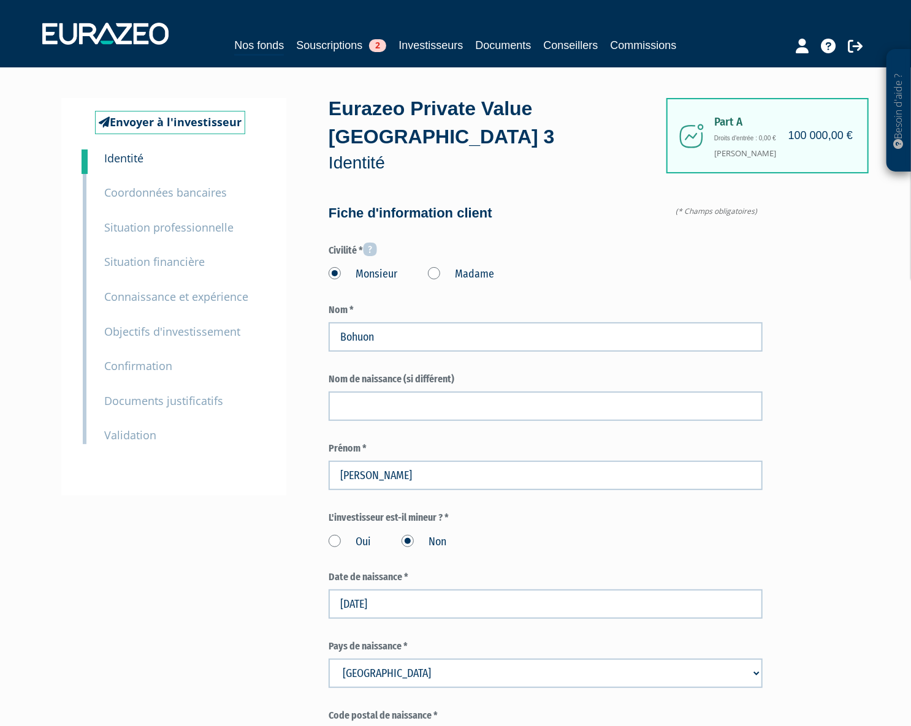
drag, startPoint x: 791, startPoint y: 134, endPoint x: 848, endPoint y: 138, distance: 56.5
click at [848, 138] on h4 "100 000,00 €" at bounding box center [820, 136] width 64 height 12
drag, startPoint x: 777, startPoint y: 135, endPoint x: 754, endPoint y: 137, distance: 23.4
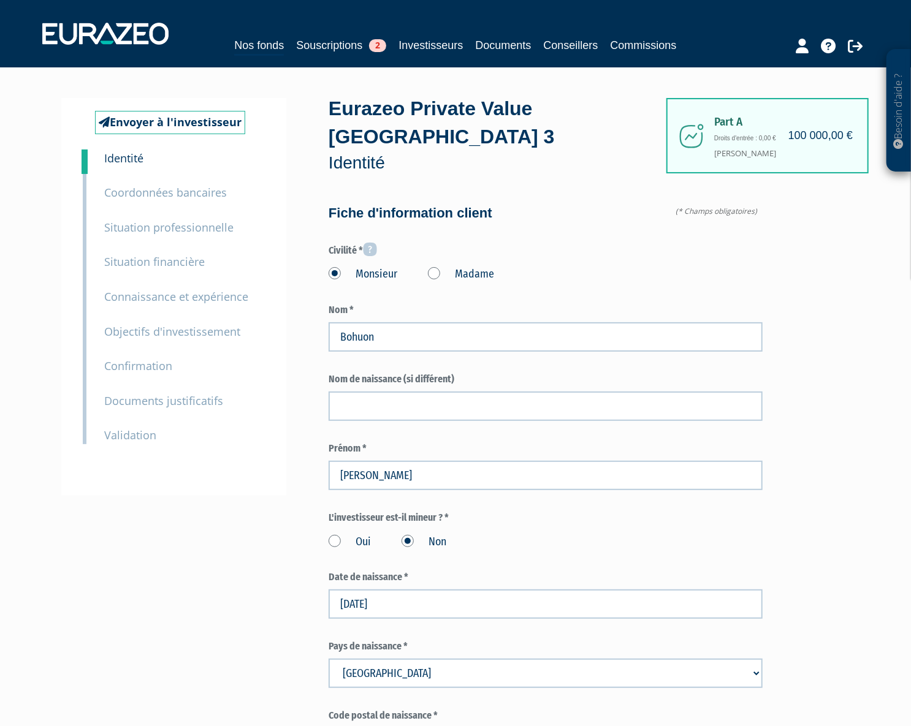
click at [764, 137] on h6 "Droits d'entrée : 0,00 €" at bounding box center [781, 138] width 135 height 7
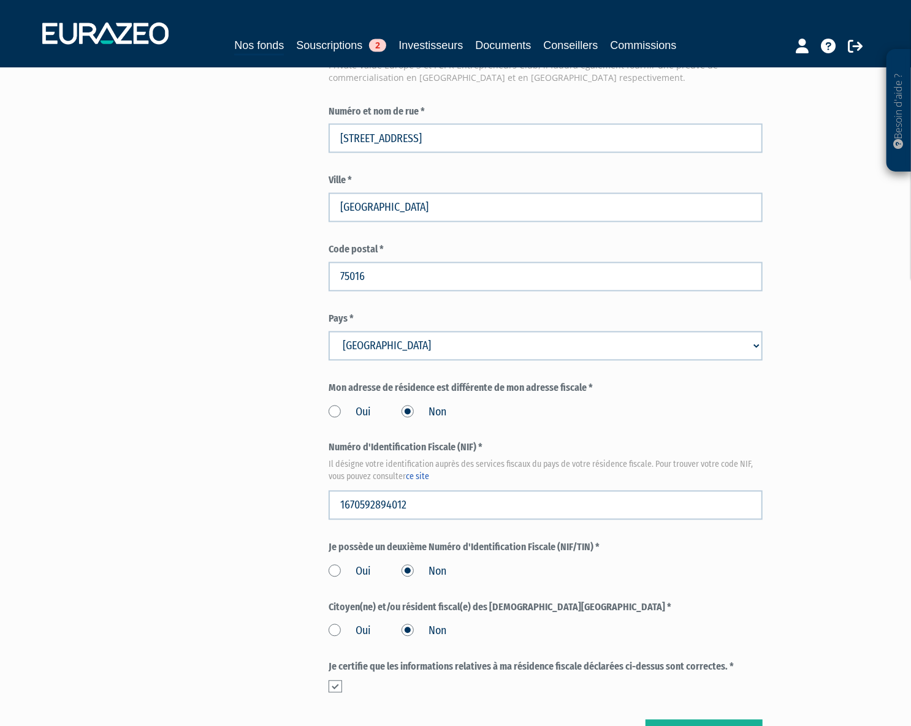
scroll to position [1114, 0]
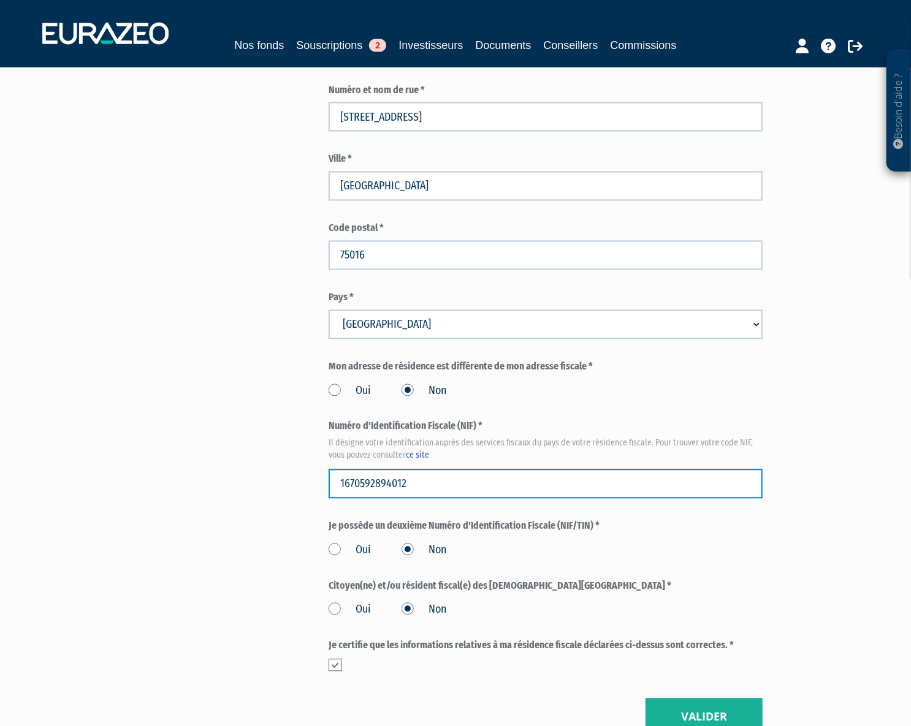
drag, startPoint x: 441, startPoint y: 484, endPoint x: 290, endPoint y: 483, distance: 150.8
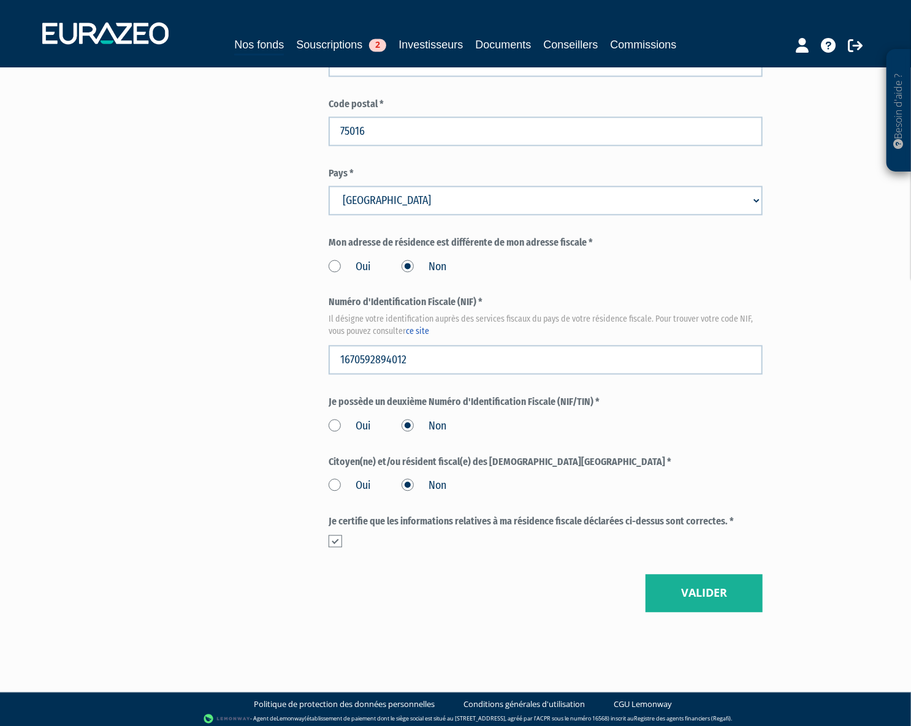
scroll to position [1243, 0]
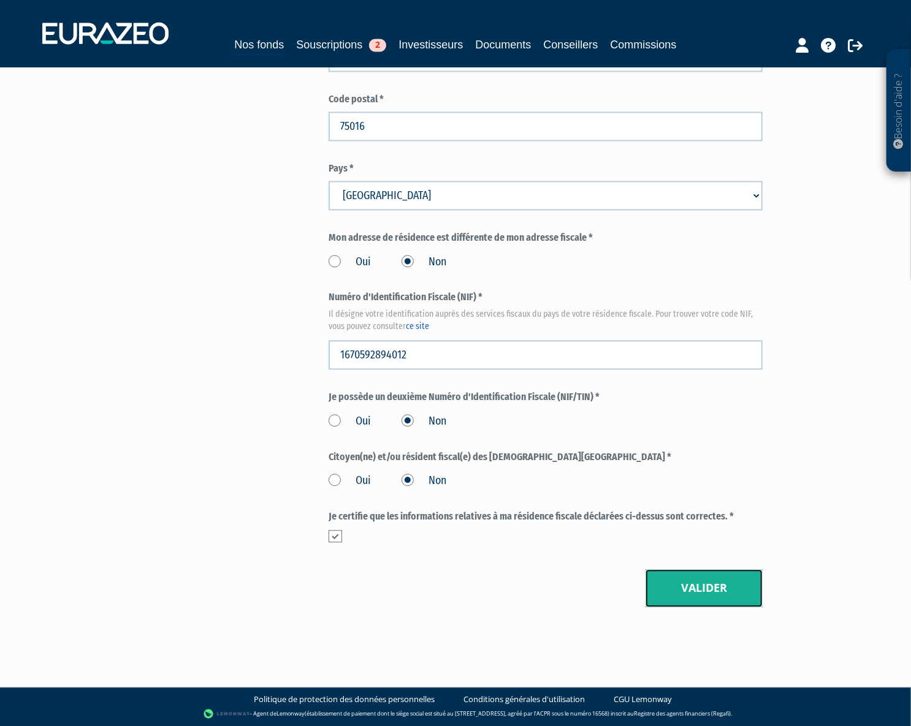
click at [706, 579] on button "Valider" at bounding box center [703, 589] width 117 height 38
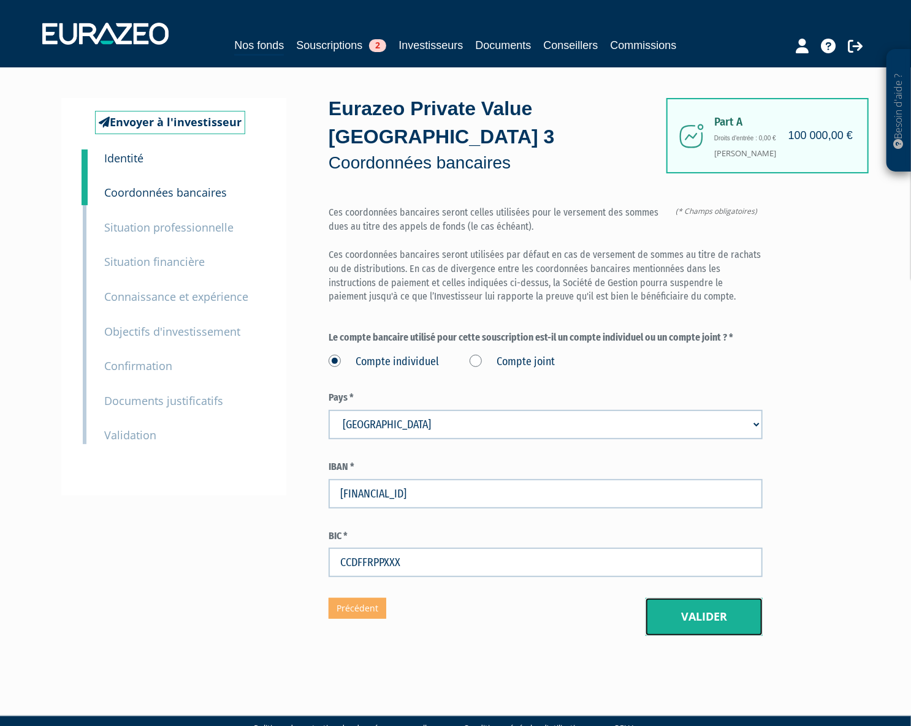
click at [725, 623] on button "Valider" at bounding box center [703, 617] width 117 height 38
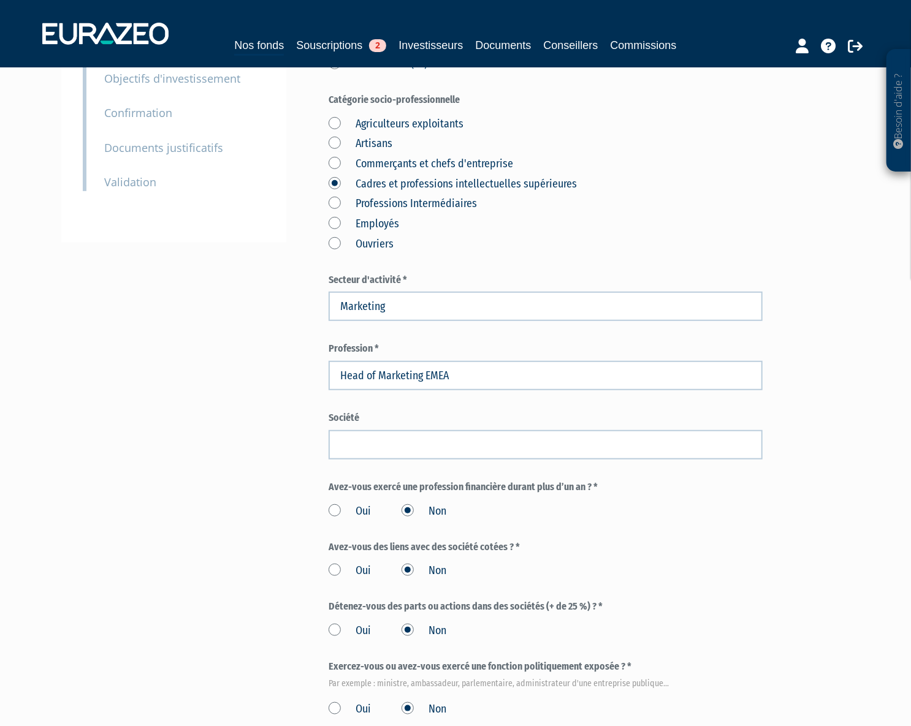
scroll to position [278, 0]
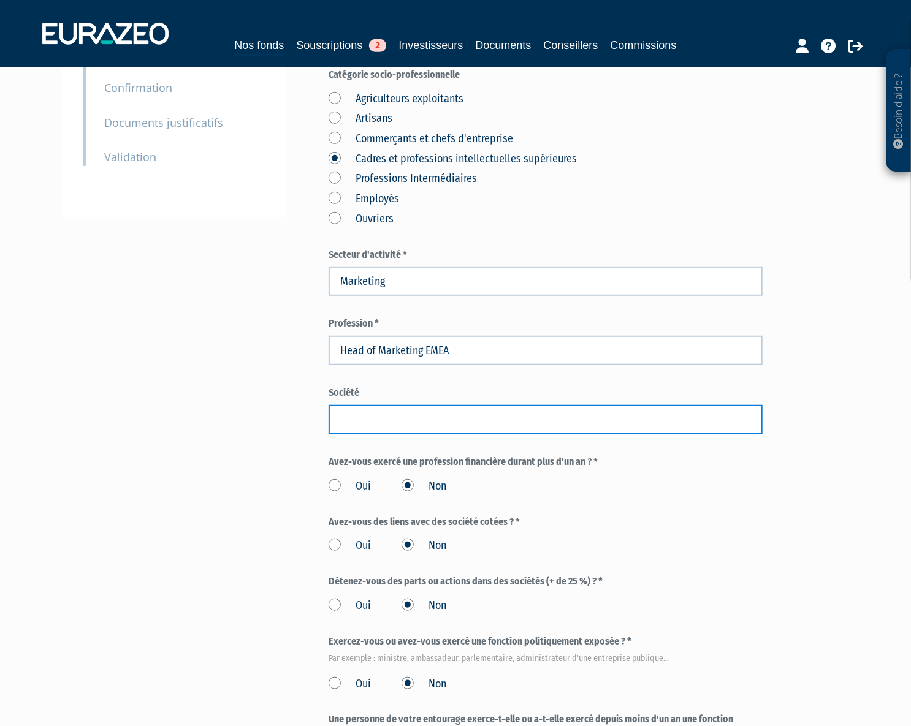
click at [487, 427] on input "text" at bounding box center [545, 419] width 434 height 29
type input "Merz Aesthetics"
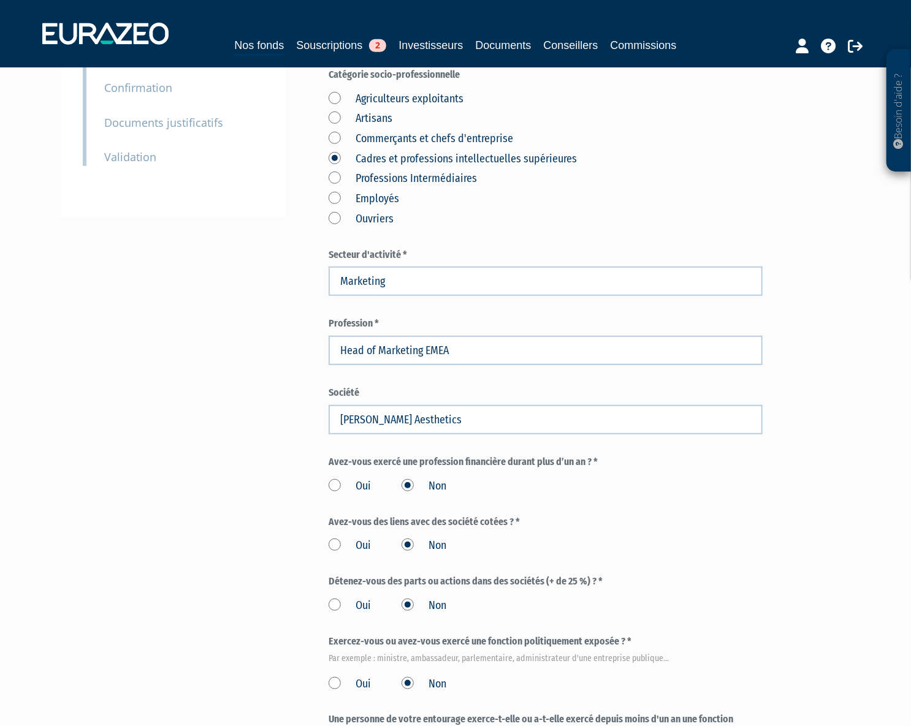
click at [263, 471] on div "Envoyer à l'investisseur 1 Identité 2 Coordonnées bancaires 3 Situation profess…" at bounding box center [455, 322] width 770 height 1004
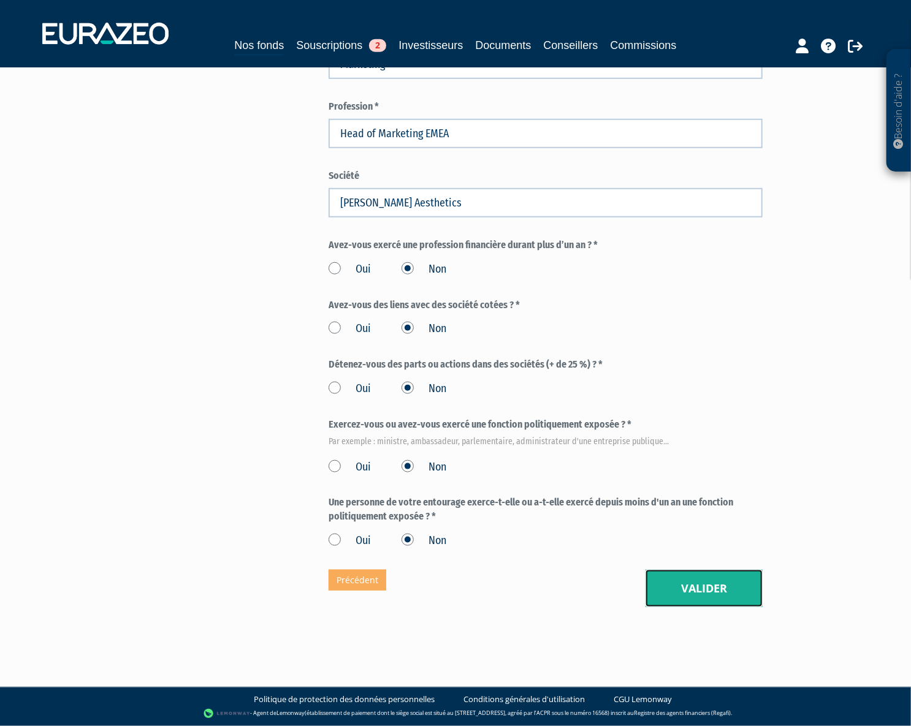
drag, startPoint x: 720, startPoint y: 588, endPoint x: 629, endPoint y: 575, distance: 92.2
click at [720, 588] on button "Valider" at bounding box center [703, 589] width 117 height 38
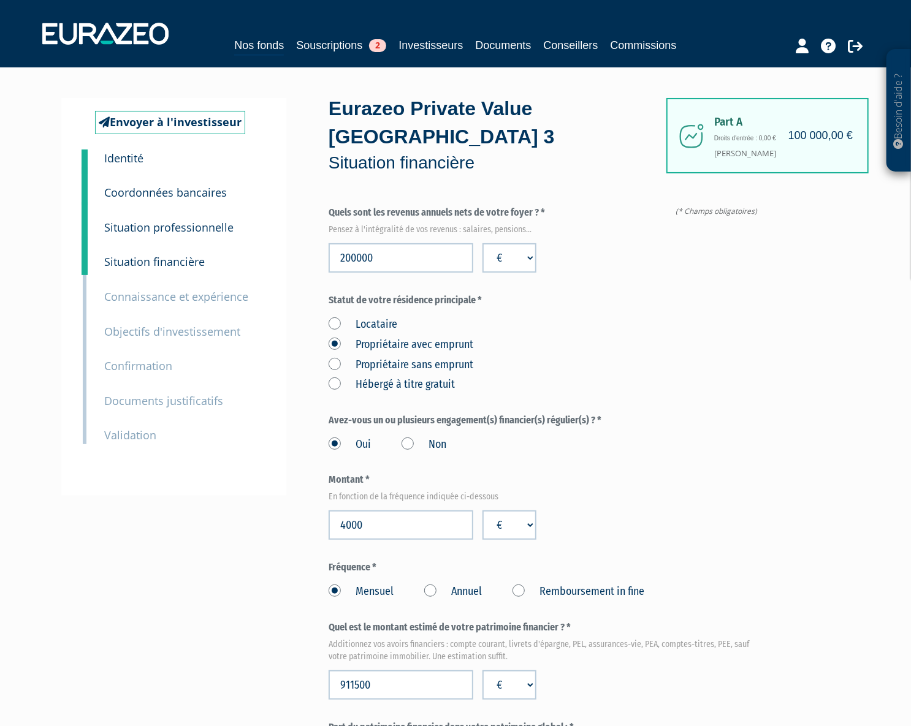
scroll to position [278, 0]
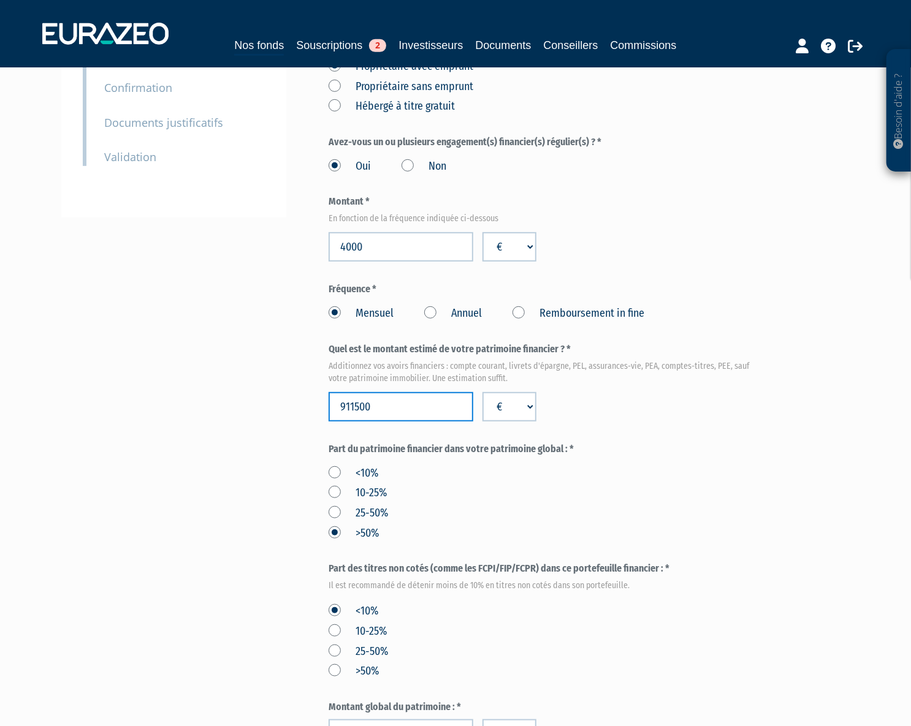
drag, startPoint x: 359, startPoint y: 404, endPoint x: 374, endPoint y: 404, distance: 15.9
click at [363, 404] on input "911500" at bounding box center [400, 406] width 145 height 29
type input "912000"
click at [820, 515] on div "Part A 100 000,00 € Droits d'entrée : 0,00 € [PERSON_NAME] Eurazeo Private Valu…" at bounding box center [588, 425] width 521 height 1210
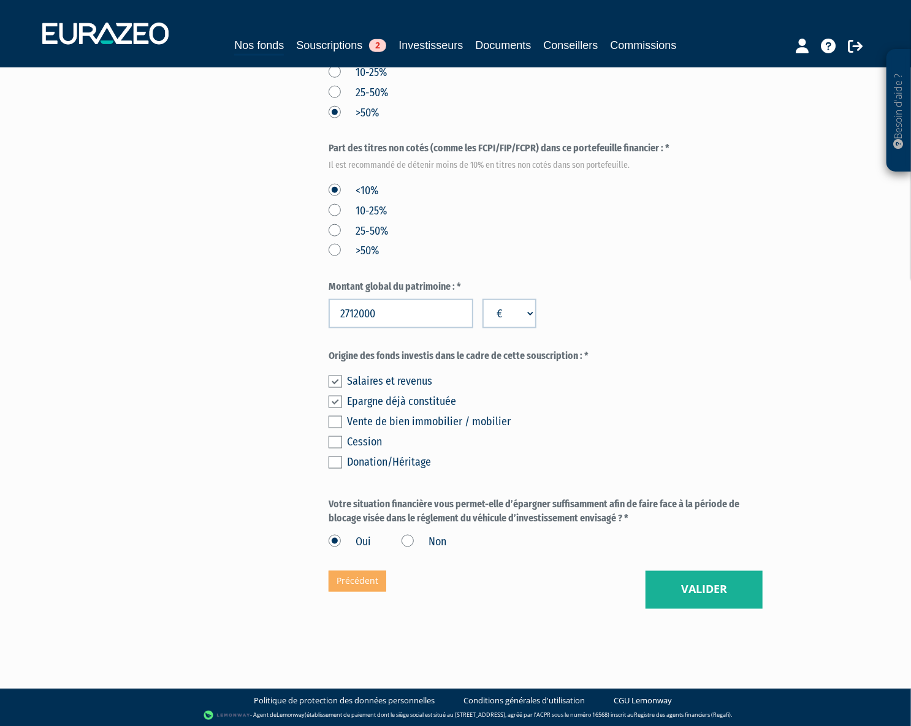
scroll to position [700, 0]
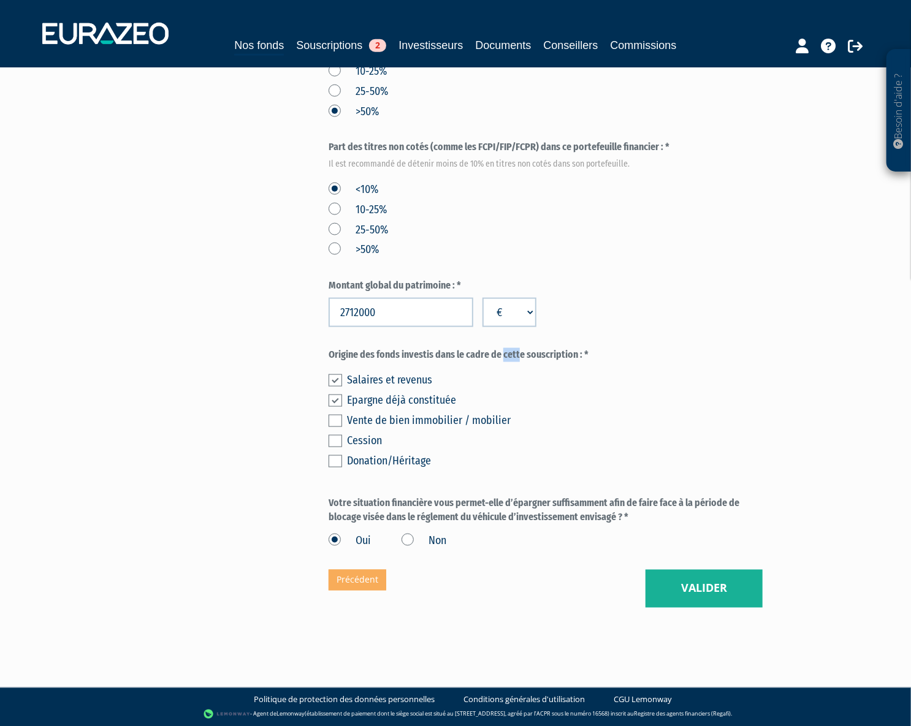
drag, startPoint x: 391, startPoint y: 361, endPoint x: 407, endPoint y: 359, distance: 16.1
click at [407, 359] on label "Origine des fonds investis dans le cadre de cette souscription : *" at bounding box center [545, 355] width 434 height 14
click at [724, 593] on button "Valider" at bounding box center [703, 589] width 117 height 38
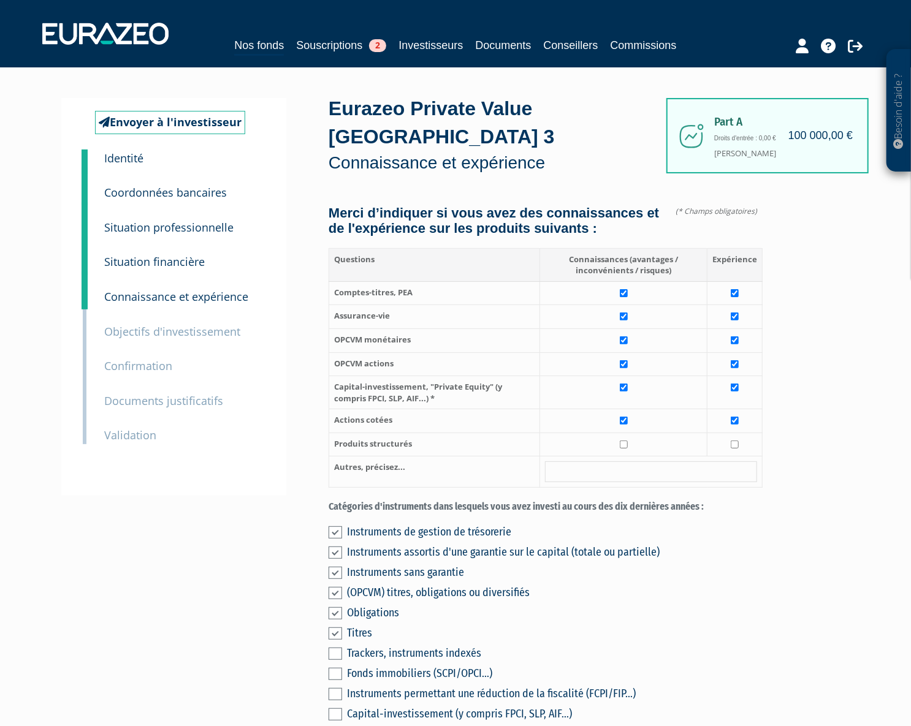
click at [183, 267] on small "Situation financière" at bounding box center [154, 261] width 101 height 15
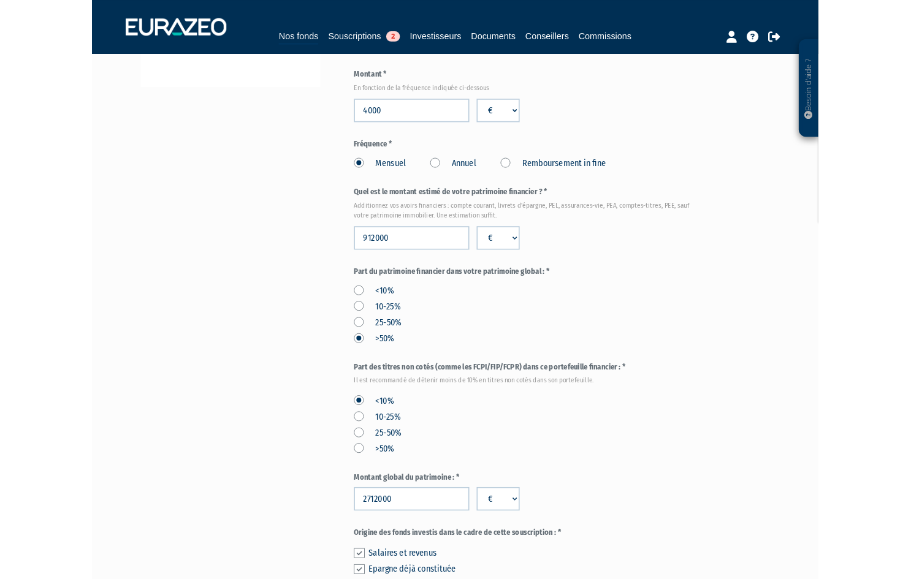
scroll to position [557, 0]
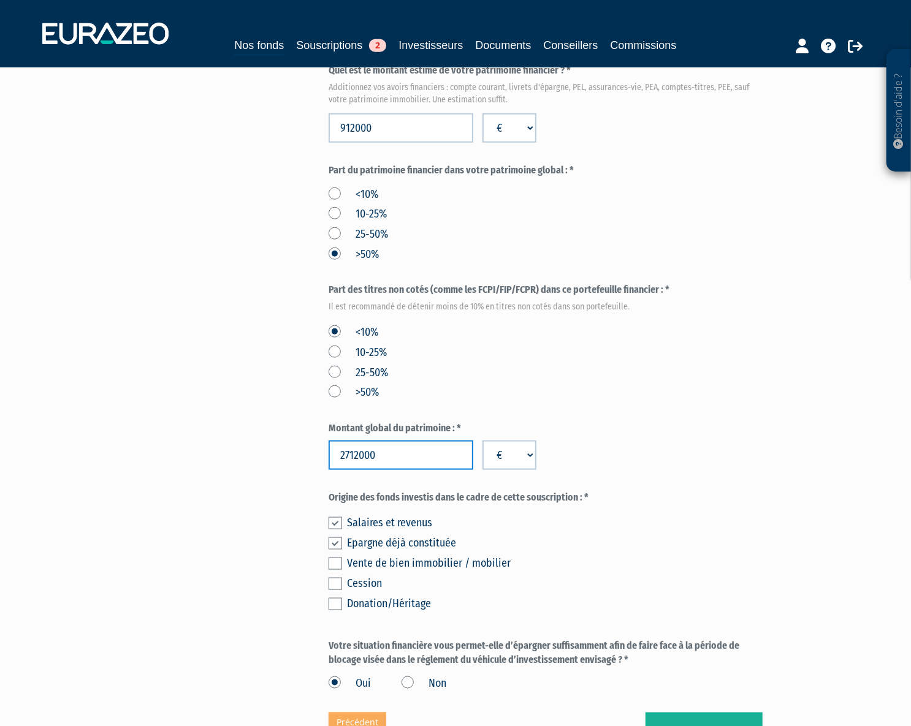
drag, startPoint x: 412, startPoint y: 454, endPoint x: 245, endPoint y: 454, distance: 166.7
click at [245, 454] on div "Envoyer à l'investisseur 1 Identité 2 Coordonnées bancaires 3 Situation profess…" at bounding box center [455, 146] width 770 height 1210
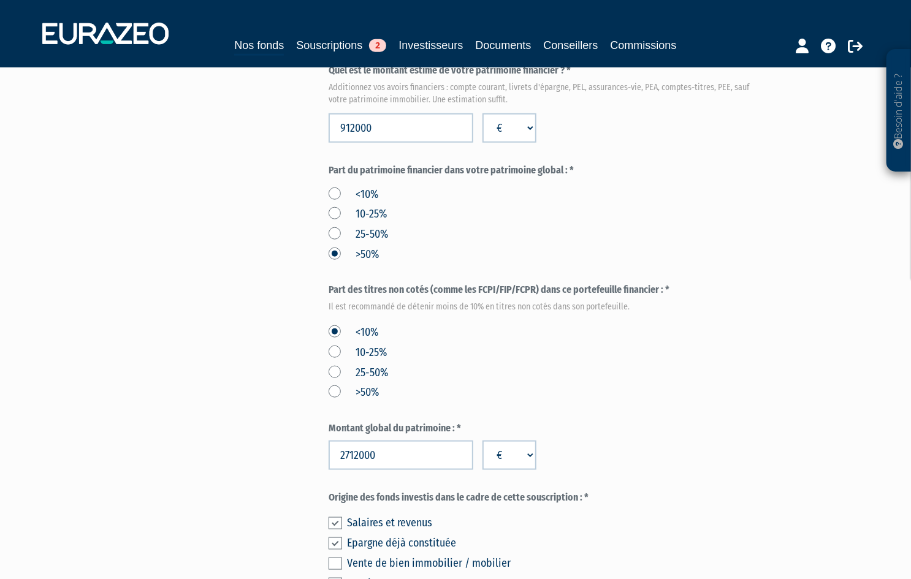
click at [593, 428] on label "Montant global du patrimoine : *" at bounding box center [545, 429] width 434 height 14
click at [680, 437] on div "Montant global du patrimoine : * 2712000 € $ £" at bounding box center [545, 446] width 434 height 48
click at [430, 460] on input "2712000" at bounding box center [400, 455] width 145 height 29
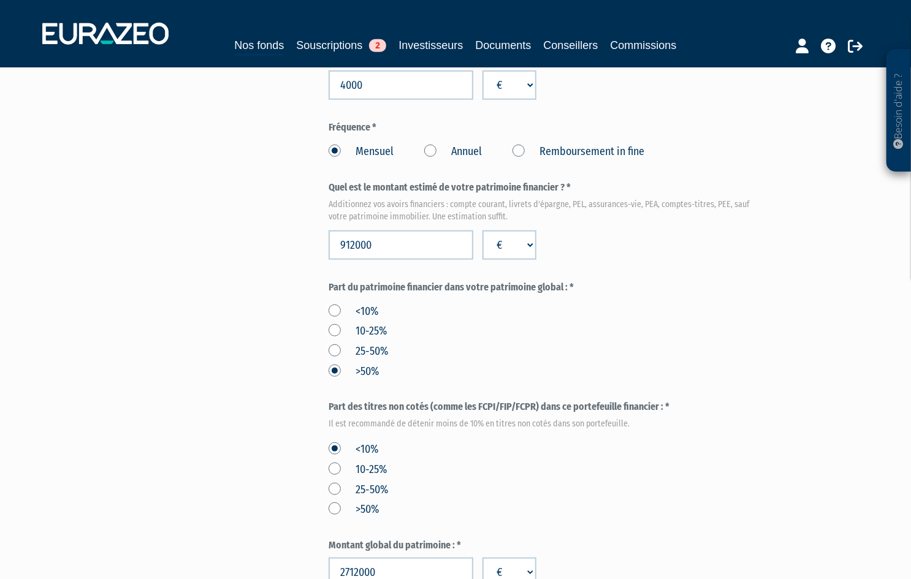
scroll to position [278, 0]
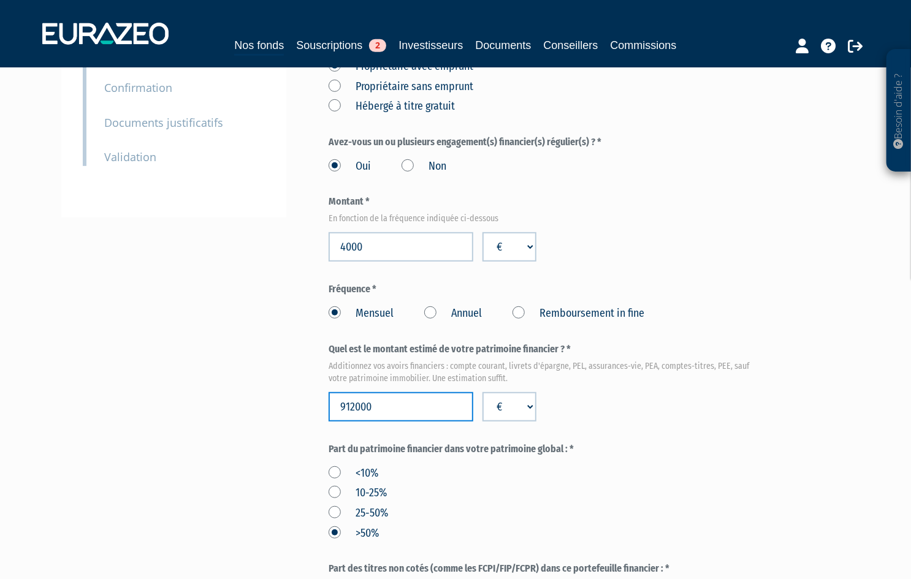
drag, startPoint x: 416, startPoint y: 408, endPoint x: 326, endPoint y: 407, distance: 90.1
click at [326, 407] on div "Envoyer à l'investisseur 1 Identité 2 Coordonnées bancaires 3 Situation profess…" at bounding box center [455, 425] width 770 height 1210
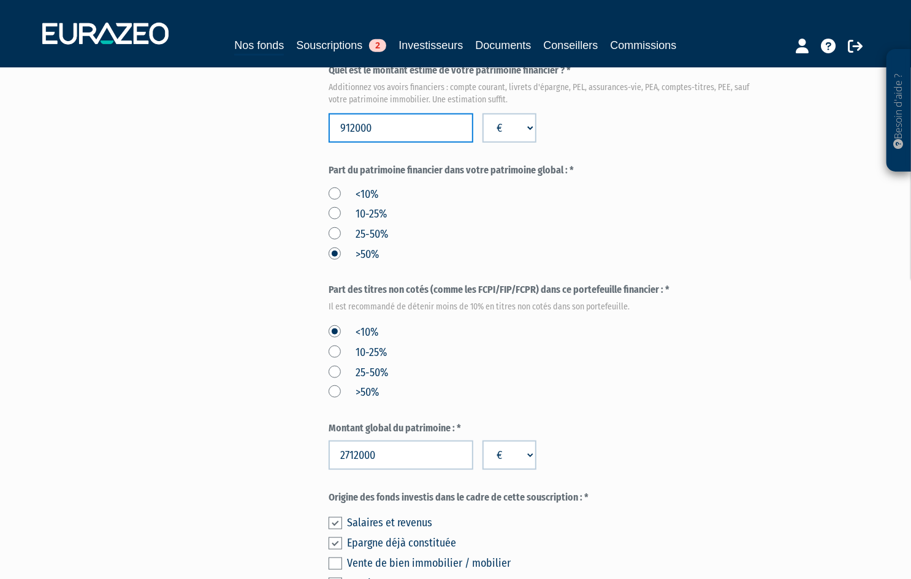
click at [419, 132] on input "912000" at bounding box center [400, 127] width 145 height 29
drag, startPoint x: 405, startPoint y: 132, endPoint x: 416, endPoint y: 131, distance: 11.1
click at [406, 132] on input "912000" at bounding box center [400, 127] width 145 height 29
drag, startPoint x: 416, startPoint y: 131, endPoint x: 202, endPoint y: 141, distance: 214.1
click at [202, 141] on div "Envoyer à l'investisseur 1 Identité 2 Coordonnées bancaires 3 Situation profess…" at bounding box center [455, 146] width 770 height 1210
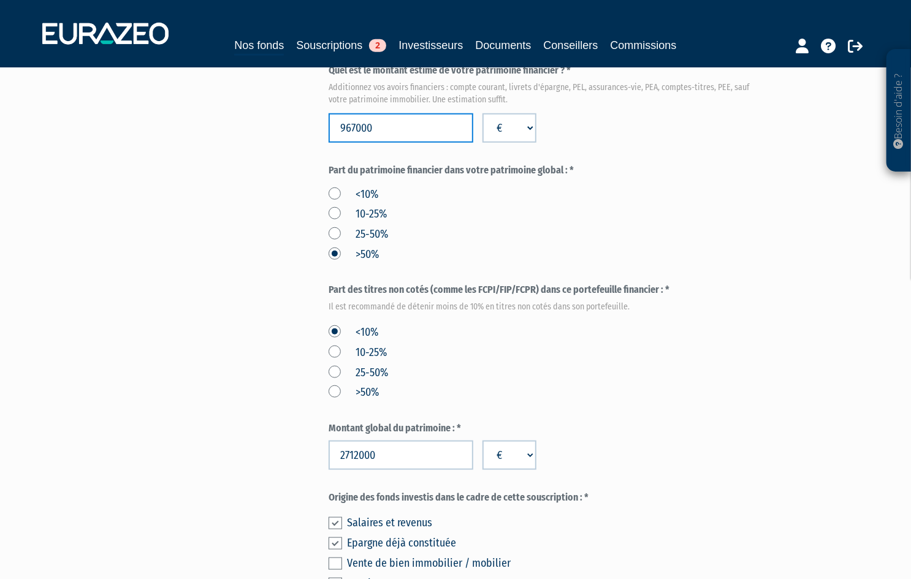
type input "967000"
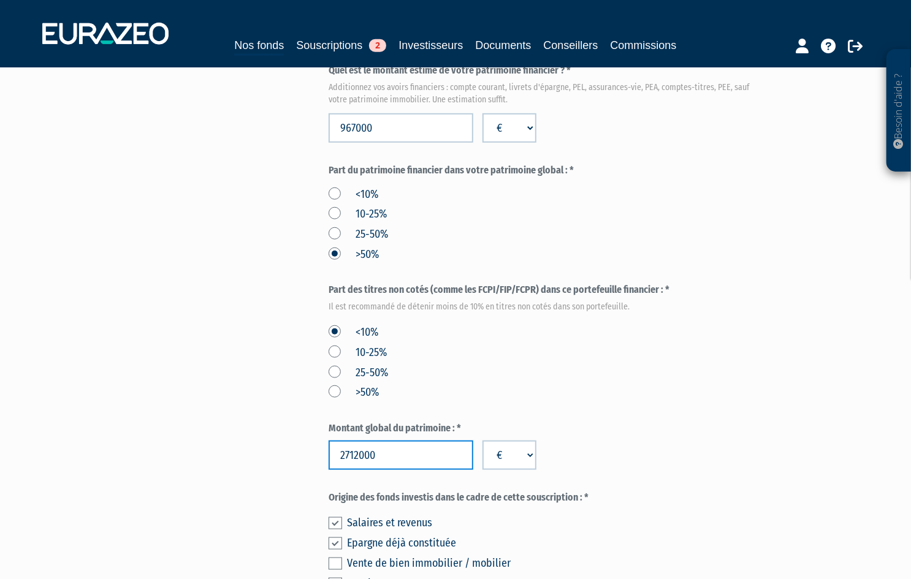
drag, startPoint x: 404, startPoint y: 457, endPoint x: 283, endPoint y: 459, distance: 121.4
click at [283, 459] on div "Envoyer à l'investisseur 1 Identité 2 Coordonnées bancaires 3 Situation profess…" at bounding box center [455, 146] width 770 height 1210
type input "2767000"
click at [480, 378] on div "<10% 10-25% 25-50% >50%" at bounding box center [545, 361] width 434 height 80
click at [129, 412] on div "Envoyer à l'investisseur 1 Identité 2 Coordonnées bancaires 3 Situation profess…" at bounding box center [455, 146] width 770 height 1210
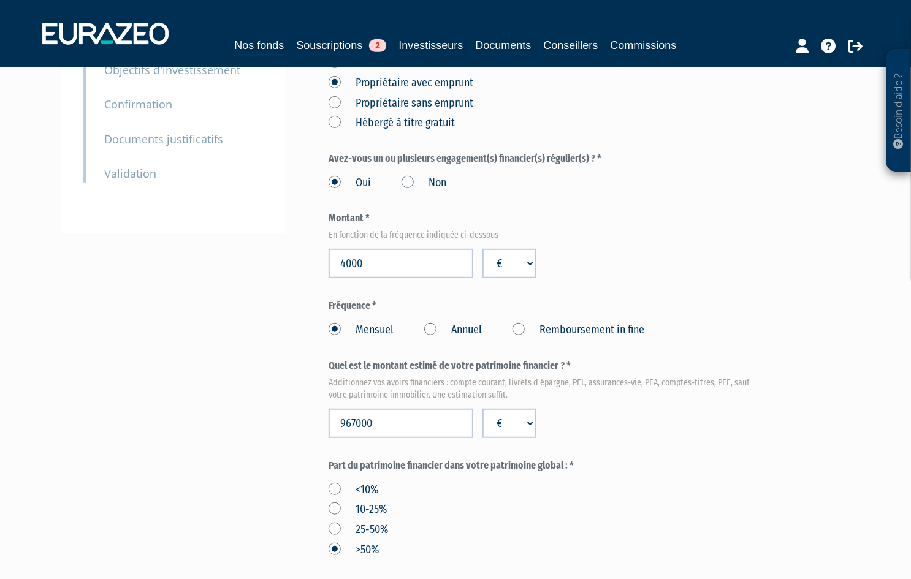
scroll to position [278, 0]
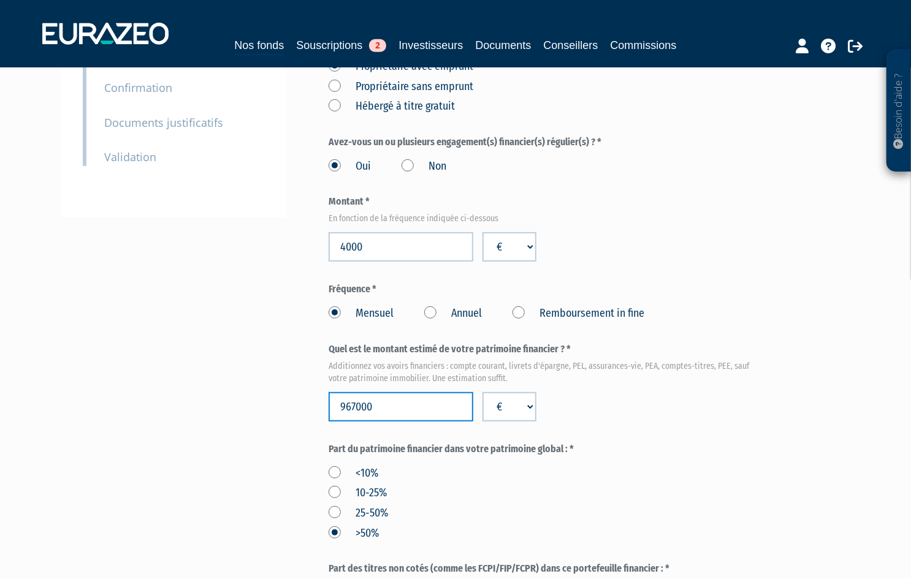
drag, startPoint x: 419, startPoint y: 411, endPoint x: 331, endPoint y: 406, distance: 87.8
click at [331, 406] on input "967000" at bounding box center [400, 406] width 145 height 29
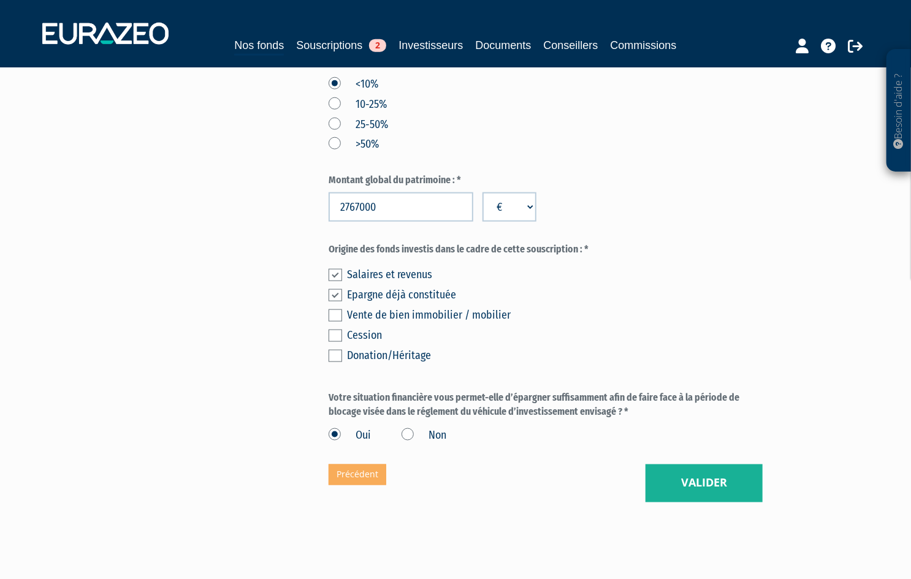
scroll to position [835, 0]
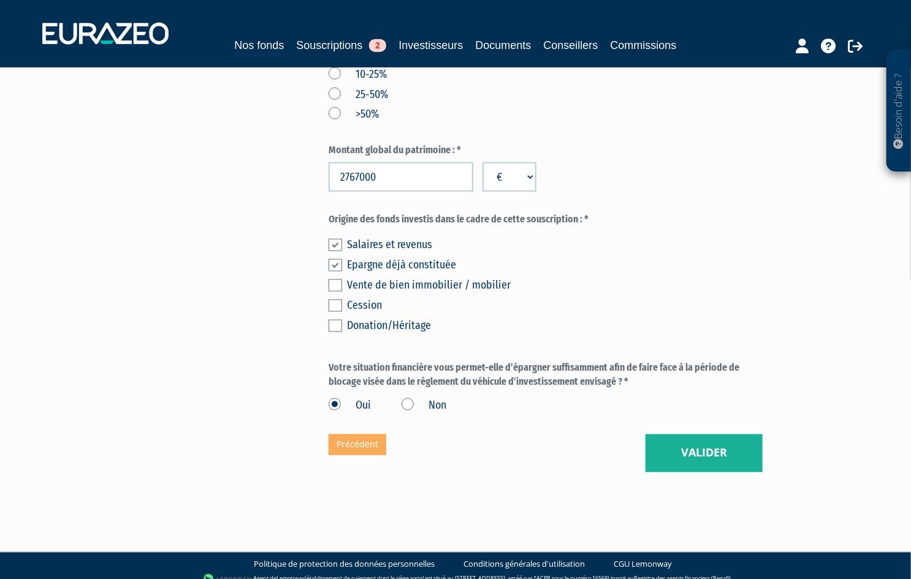
type input "966999"
drag, startPoint x: 396, startPoint y: 170, endPoint x: 309, endPoint y: 176, distance: 87.9
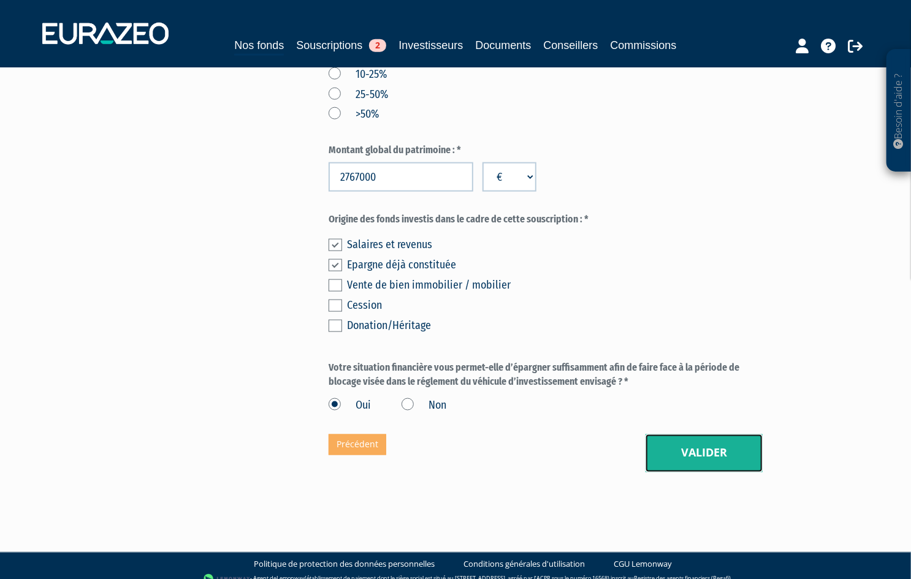
click at [698, 449] on button "Valider" at bounding box center [703, 453] width 117 height 38
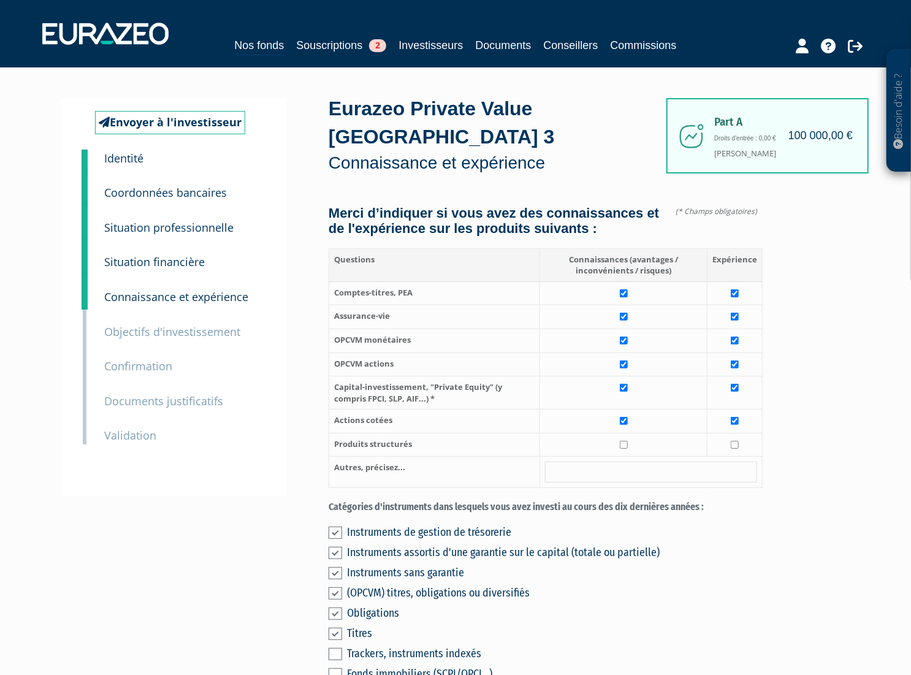
scroll to position [278, 0]
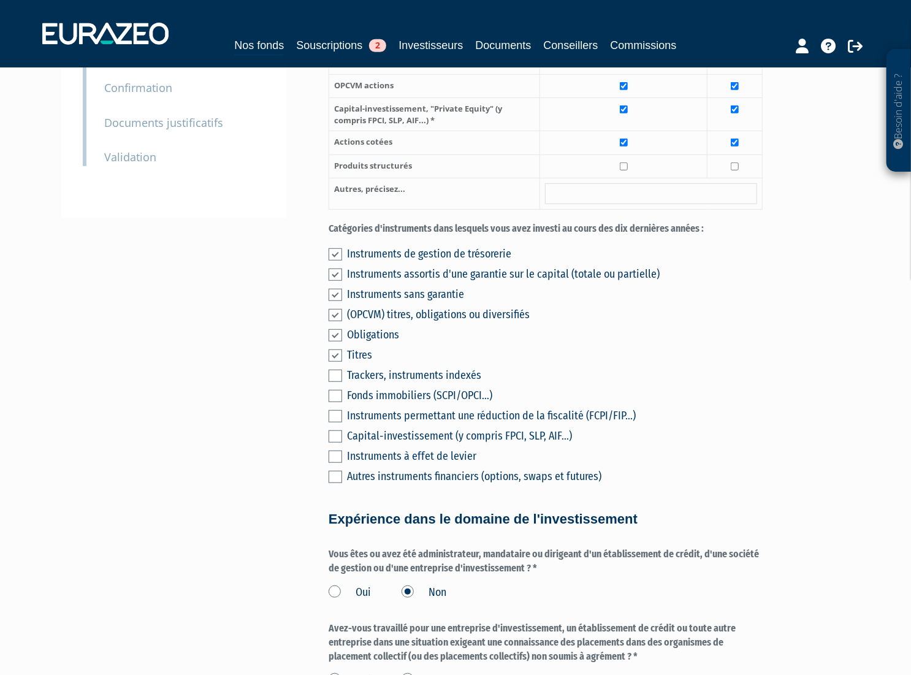
click at [851, 241] on div "Besoin d'aide ? × J'ai besoin d'aide Si vous avez une question à propos du fonc…" at bounding box center [455, 467] width 911 height 1490
drag, startPoint x: 355, startPoint y: 245, endPoint x: 556, endPoint y: 246, distance: 200.4
click at [556, 236] on label "Catégories d'instruments dans lesquels vous avez investi au cours des dix derni…" at bounding box center [545, 229] width 434 height 14
click at [694, 404] on div "Fonds immobiliers (SCPI/OPCI...)" at bounding box center [554, 395] width 415 height 17
click at [340, 442] on label at bounding box center [334, 436] width 13 height 12
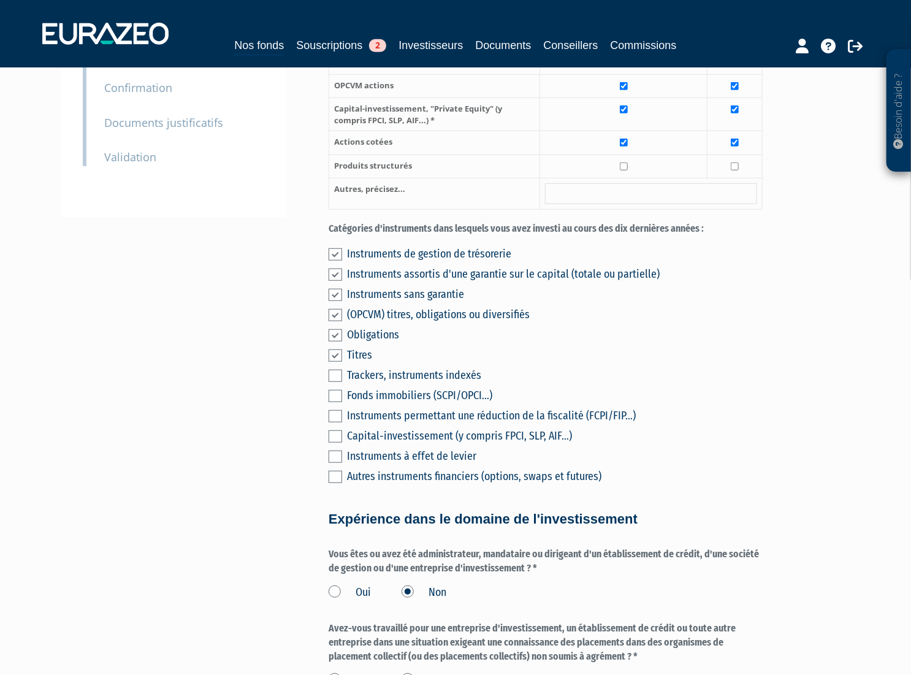
click at [0, 0] on input "checkbox" at bounding box center [0, 0] width 0 height 0
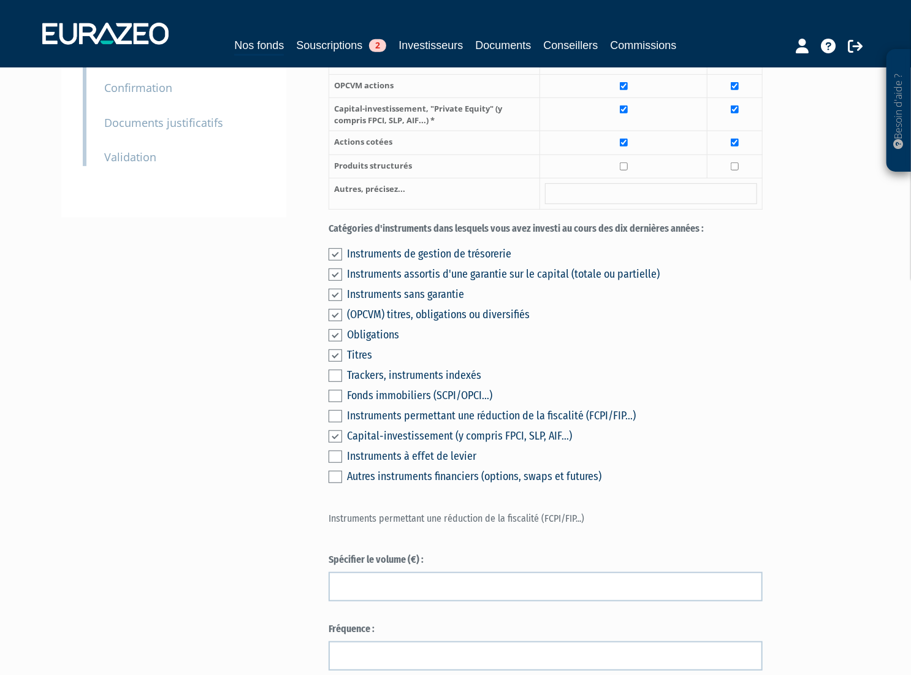
click at [335, 442] on label at bounding box center [334, 436] width 13 height 12
click at [0, 0] on input "checkbox" at bounding box center [0, 0] width 0 height 0
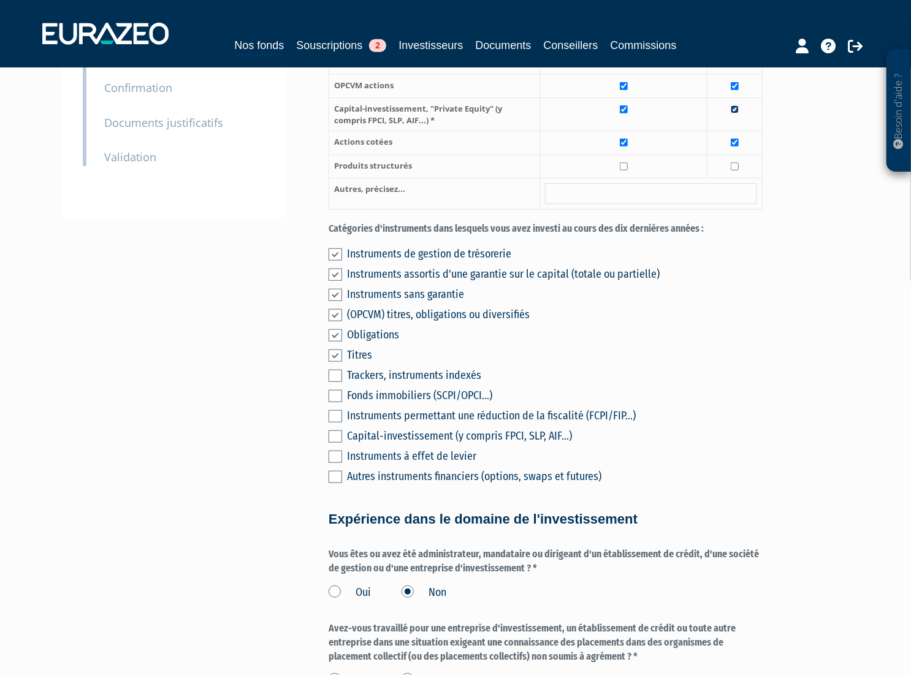
click at [735, 113] on input "checkbox" at bounding box center [734, 109] width 8 height 8
checkbox input "false"
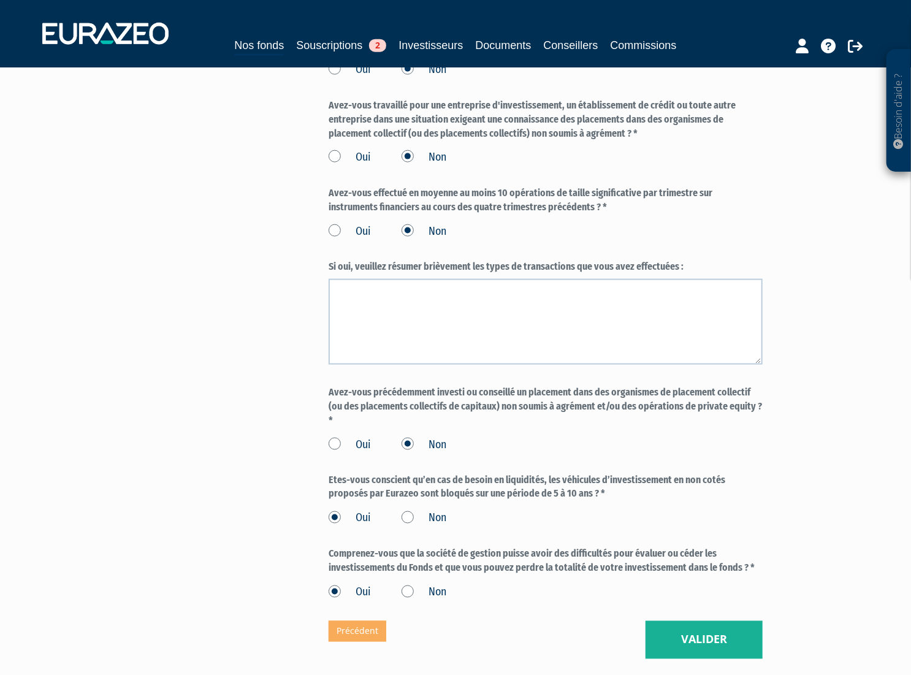
scroll to position [835, 0]
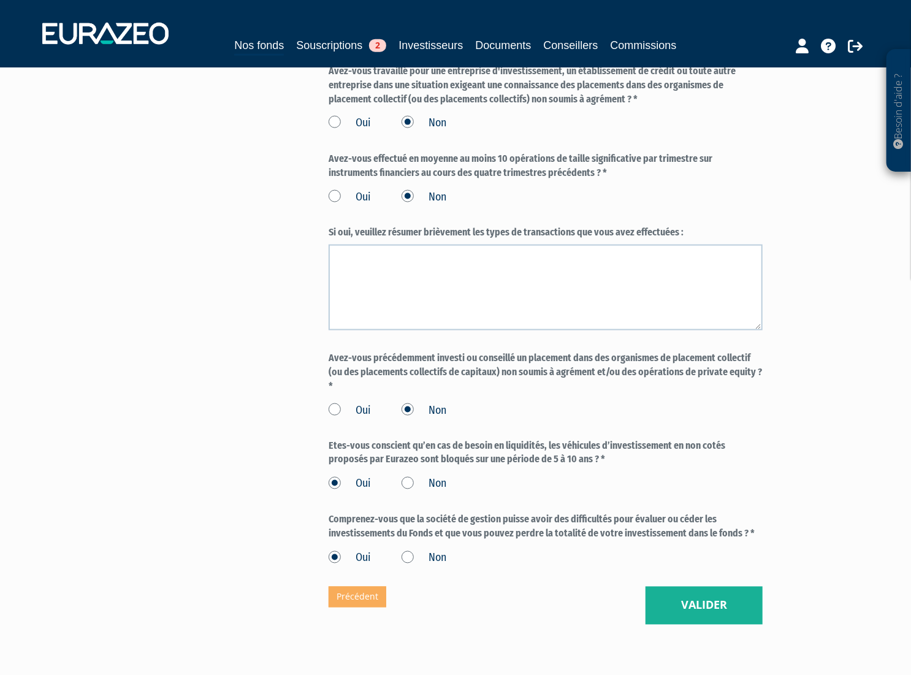
drag, startPoint x: 330, startPoint y: 172, endPoint x: 542, endPoint y: 189, distance: 212.7
click at [539, 180] on label "Avez-vous effectué en moyenne au moins 10 opérations de taille significative pa…" at bounding box center [545, 166] width 434 height 28
click at [409, 205] on label "Non" at bounding box center [423, 197] width 45 height 16
click at [0, 0] on input "Non" at bounding box center [0, 0] width 0 height 0
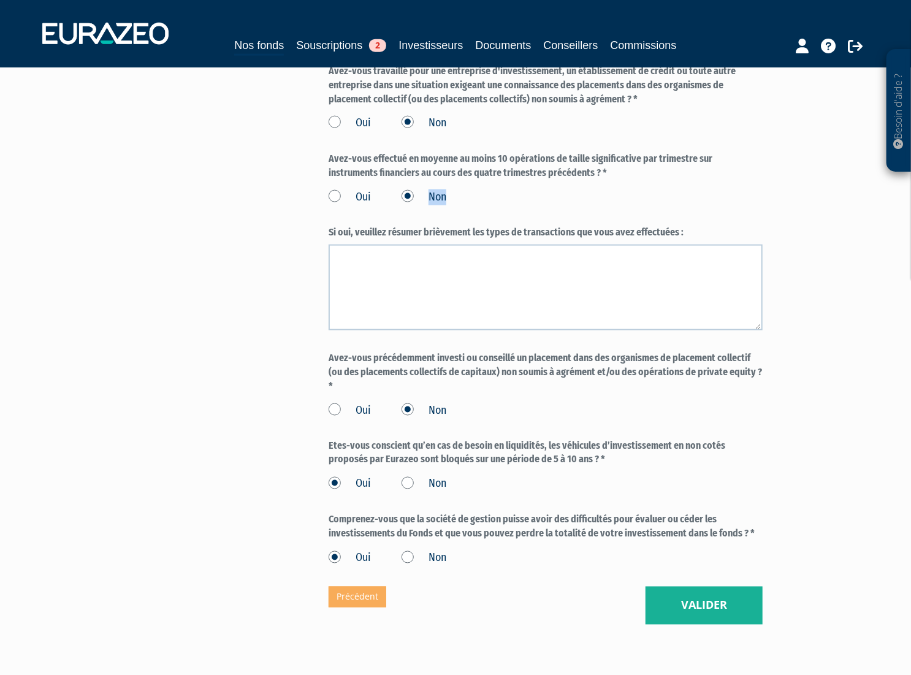
click at [409, 205] on label "Non" at bounding box center [423, 197] width 45 height 16
click at [0, 0] on input "Non" at bounding box center [0, 0] width 0 height 0
drag, startPoint x: 327, startPoint y: 458, endPoint x: 598, endPoint y: 463, distance: 270.3
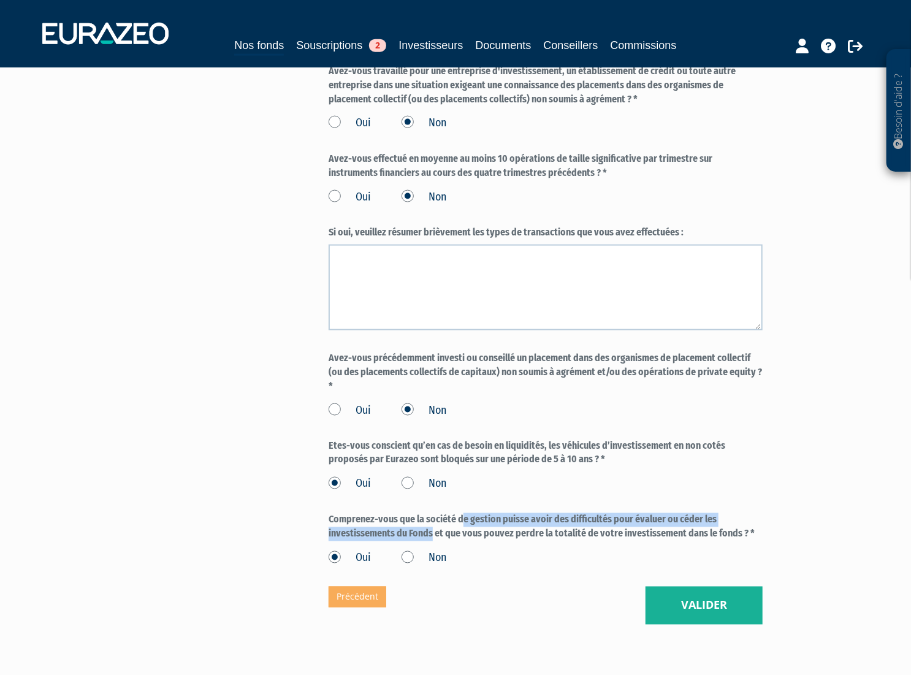
drag, startPoint x: 338, startPoint y: 534, endPoint x: 700, endPoint y: 541, distance: 362.9
click at [700, 541] on label "Comprenez-vous que la société de gestion puisse avoir des difficultés pour éval…" at bounding box center [545, 527] width 434 height 28
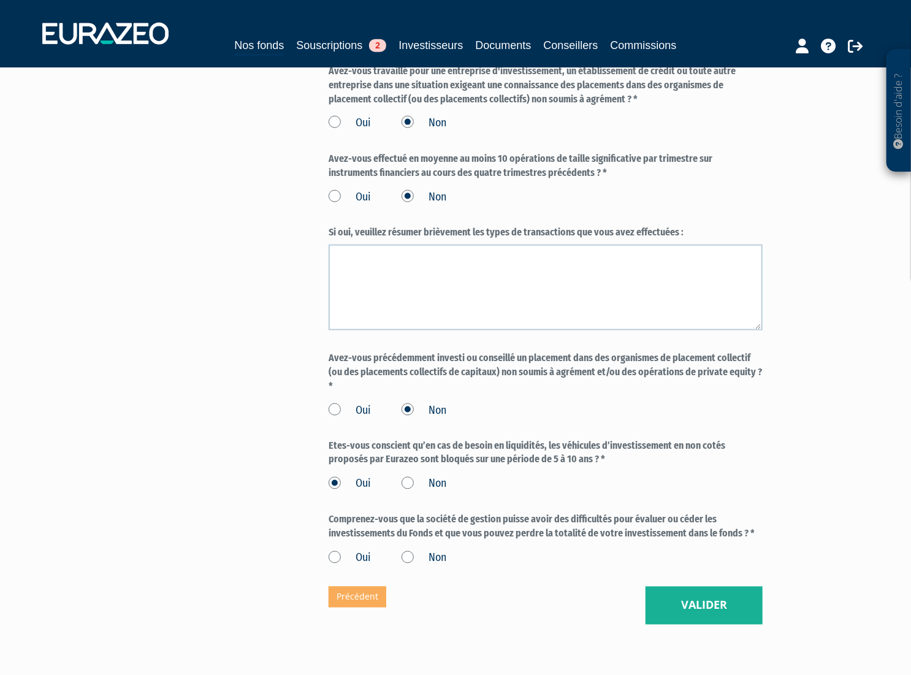
click at [342, 566] on label "Oui" at bounding box center [349, 558] width 42 height 16
click at [0, 0] on input "Oui" at bounding box center [0, 0] width 0 height 0
click at [678, 579] on button "Valider" at bounding box center [703, 605] width 117 height 38
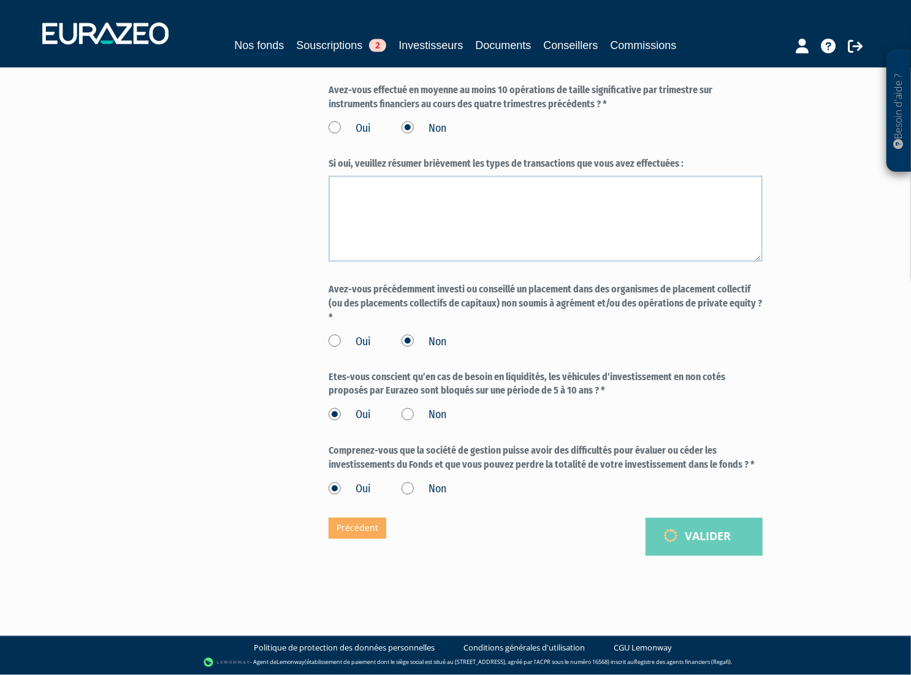
scroll to position [919, 0]
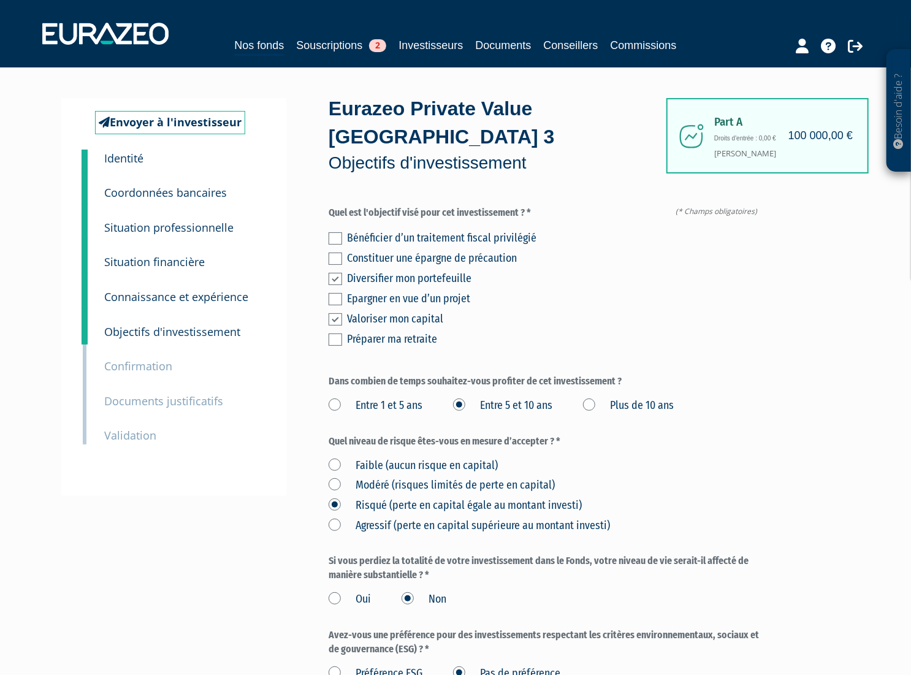
click at [442, 238] on div "Bénéficier d’un traitement fiscal privilégié" at bounding box center [554, 237] width 415 height 17
click at [336, 236] on label at bounding box center [334, 238] width 13 height 12
click at [0, 0] on input "checkbox" at bounding box center [0, 0] width 0 height 0
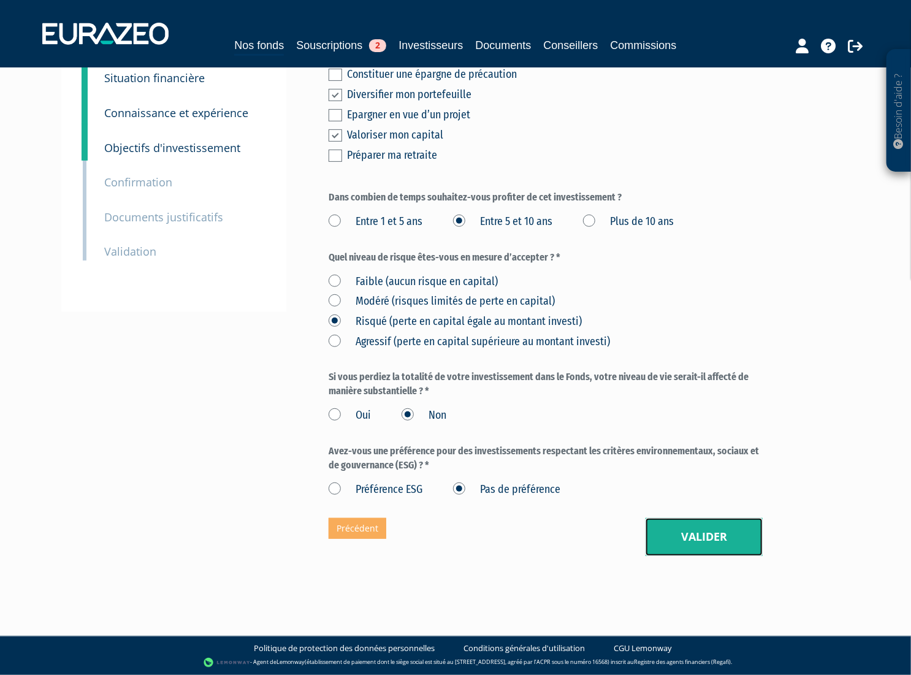
click at [706, 537] on button "Valider" at bounding box center [703, 537] width 117 height 38
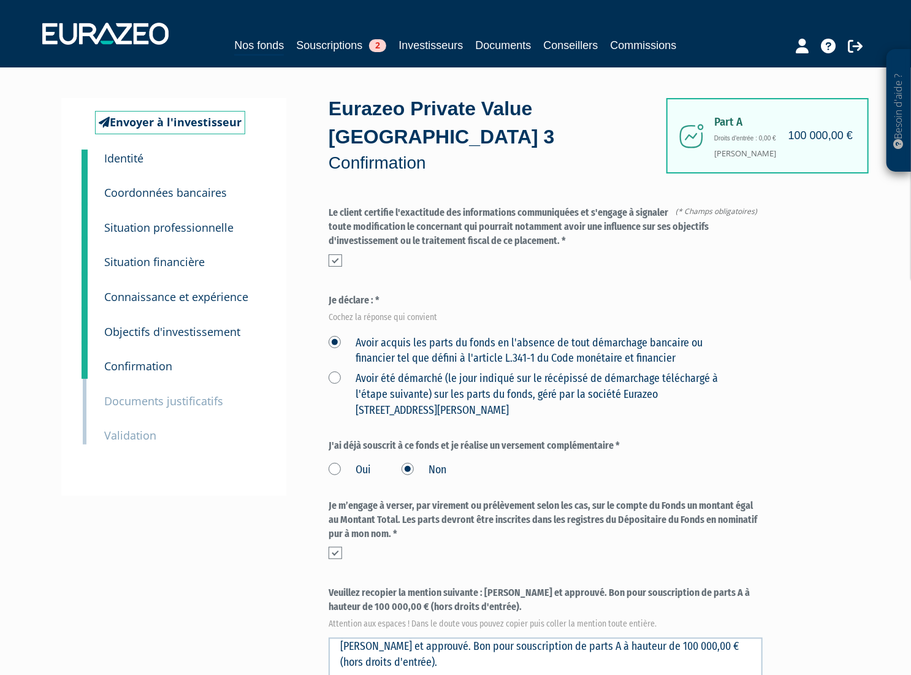
scroll to position [278, 0]
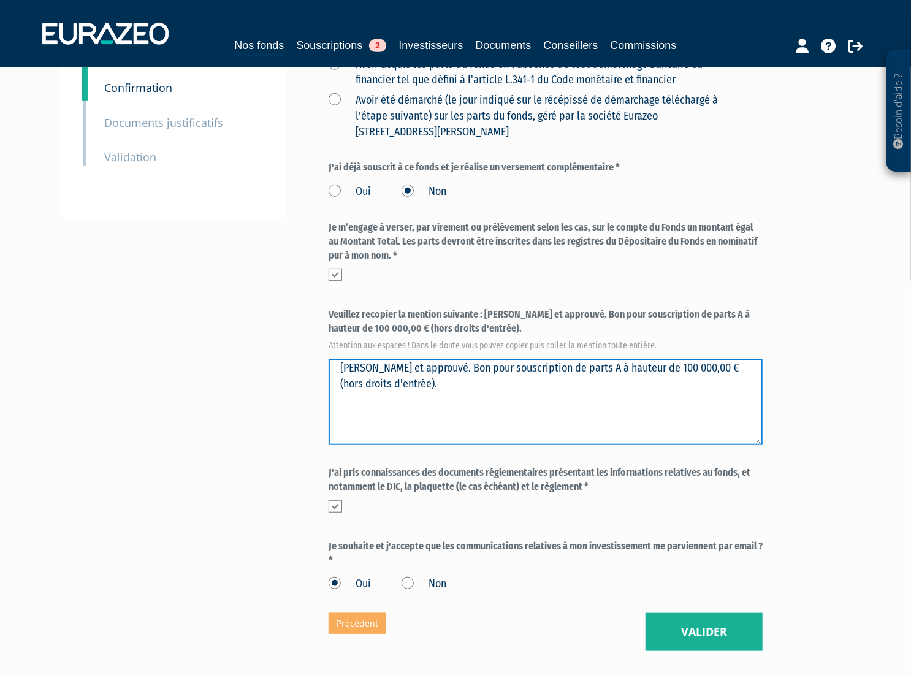
drag, startPoint x: 429, startPoint y: 366, endPoint x: 303, endPoint y: 368, distance: 126.3
click at [303, 368] on div "Envoyer à l'investisseur 1 Identité 2 Coordonnées bancaires 3 Situation profess…" at bounding box center [455, 235] width 770 height 831
type textarea "[PERSON_NAME] et approuvé. Bon pour souscription de parts A à hauteur de 100 00…"
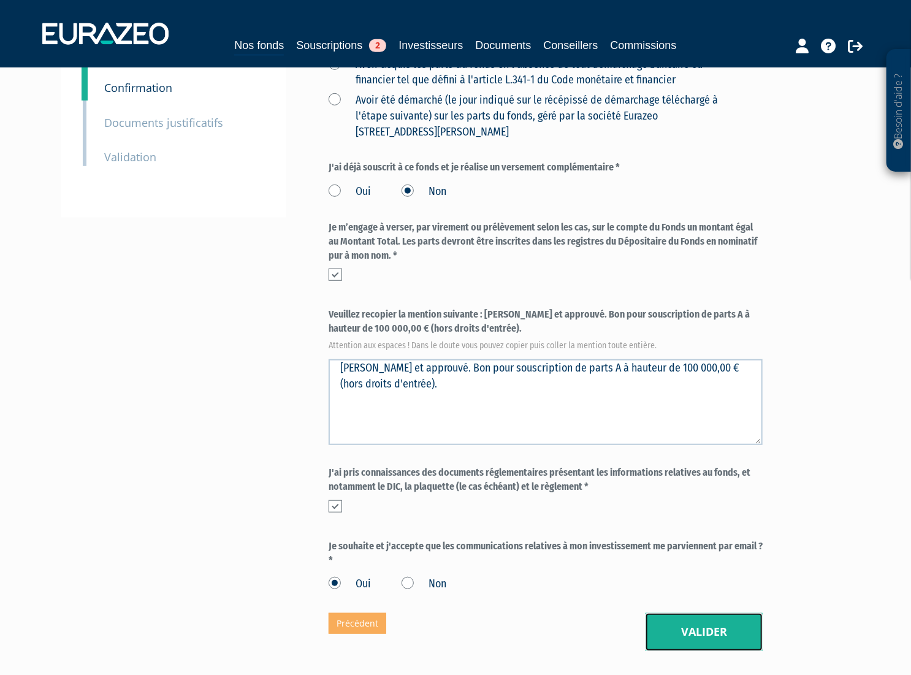
click at [710, 634] on button "Valider" at bounding box center [703, 632] width 117 height 38
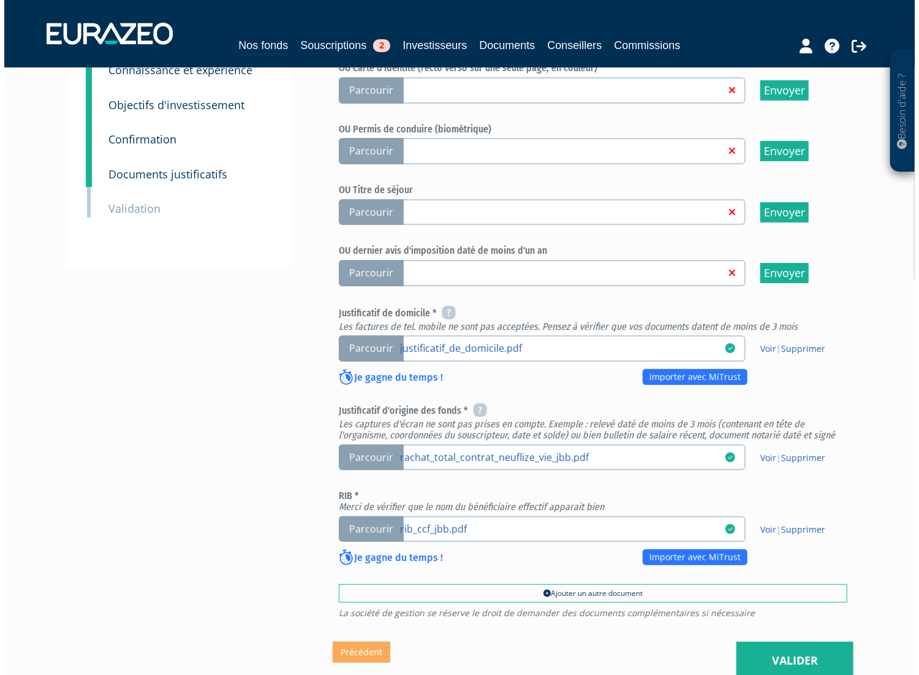
scroll to position [278, 0]
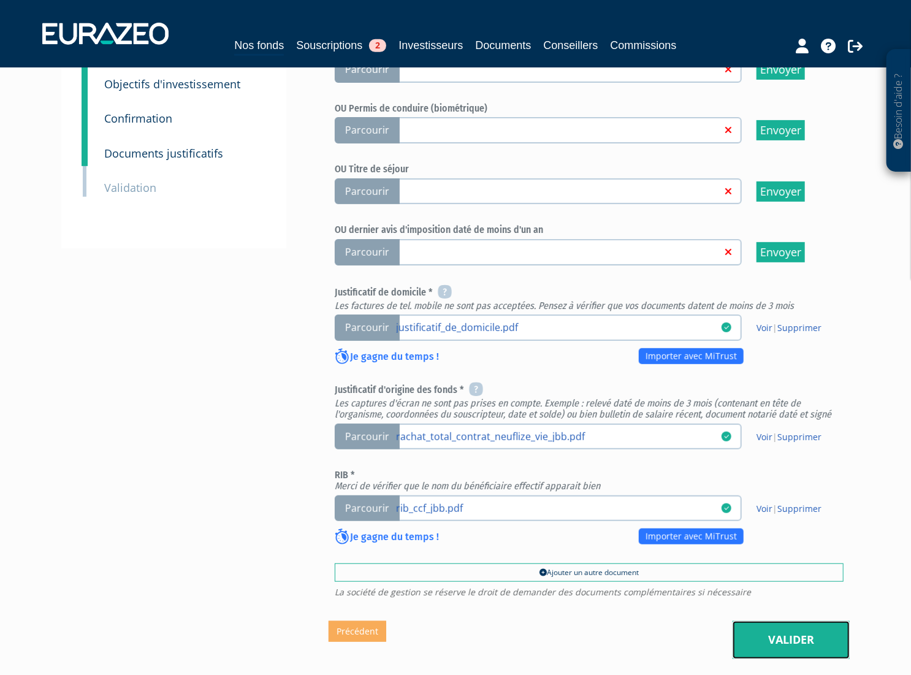
click at [809, 637] on link "Valider" at bounding box center [790, 640] width 117 height 38
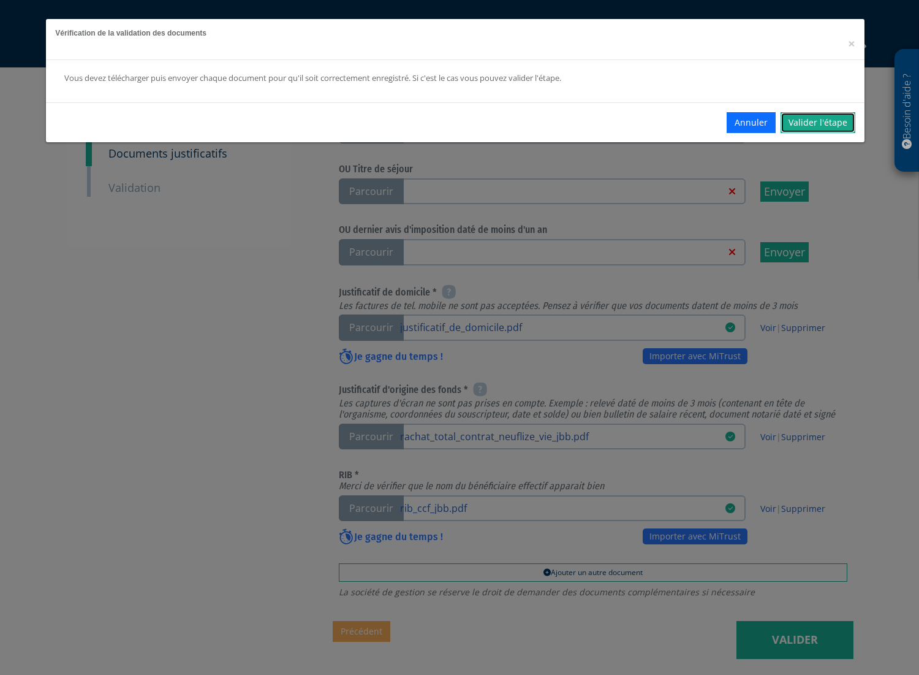
click at [824, 127] on link "Valider l'étape" at bounding box center [818, 122] width 75 height 21
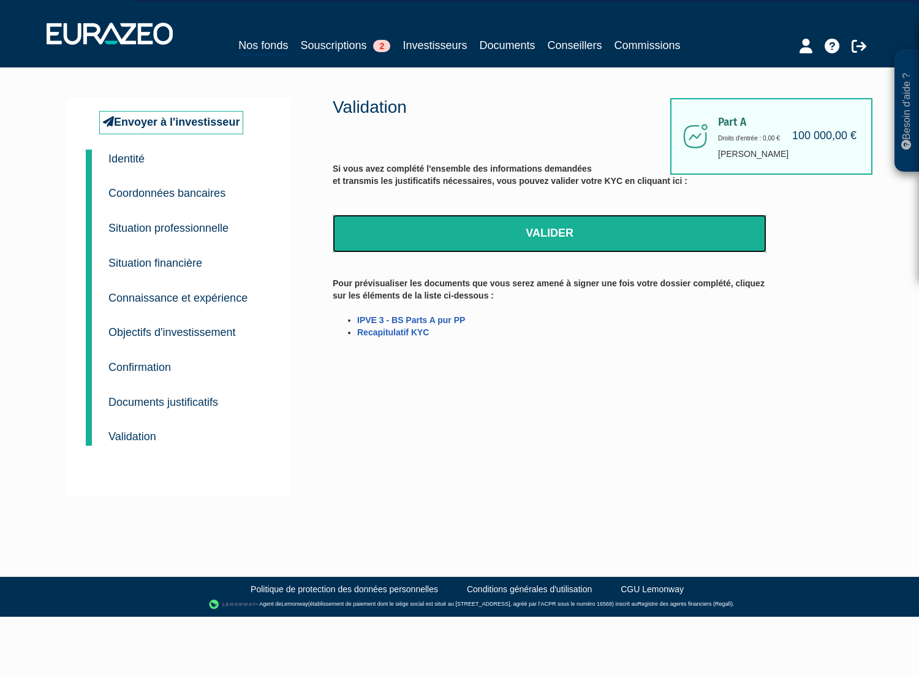
click at [552, 245] on link "Valider" at bounding box center [550, 233] width 434 height 38
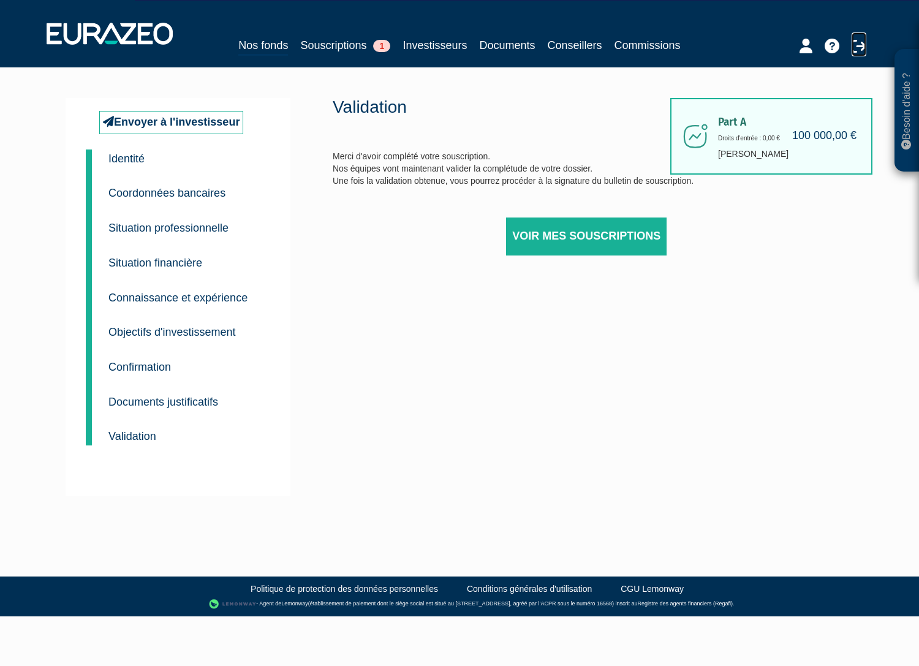
click at [858, 42] on icon at bounding box center [859, 46] width 15 height 15
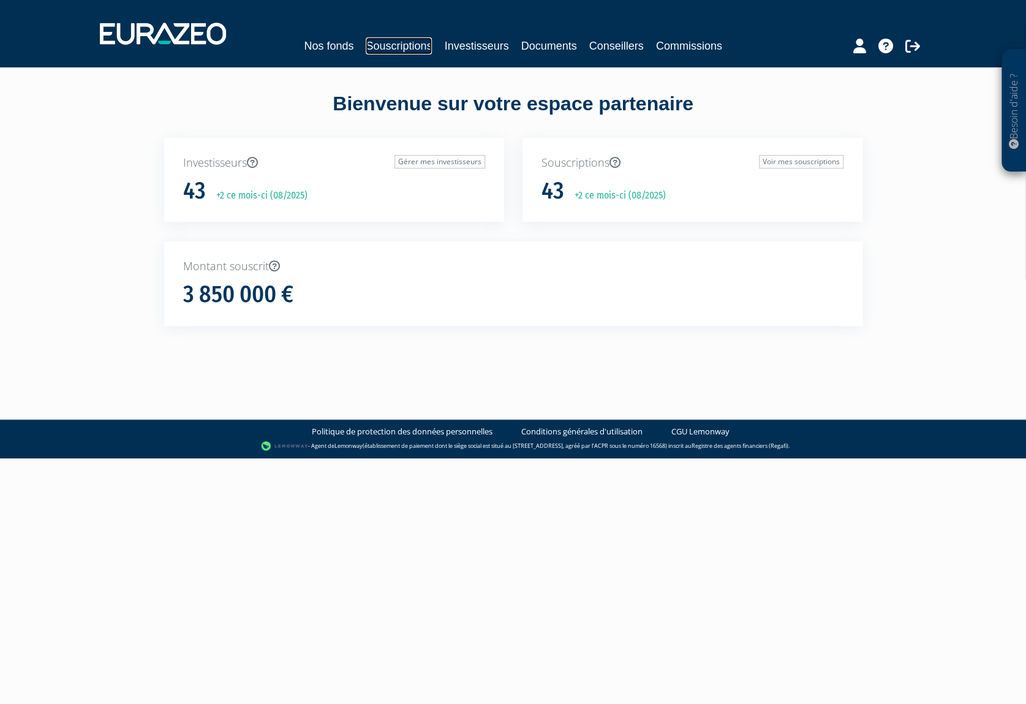
click at [397, 38] on link "Souscriptions" at bounding box center [399, 45] width 66 height 17
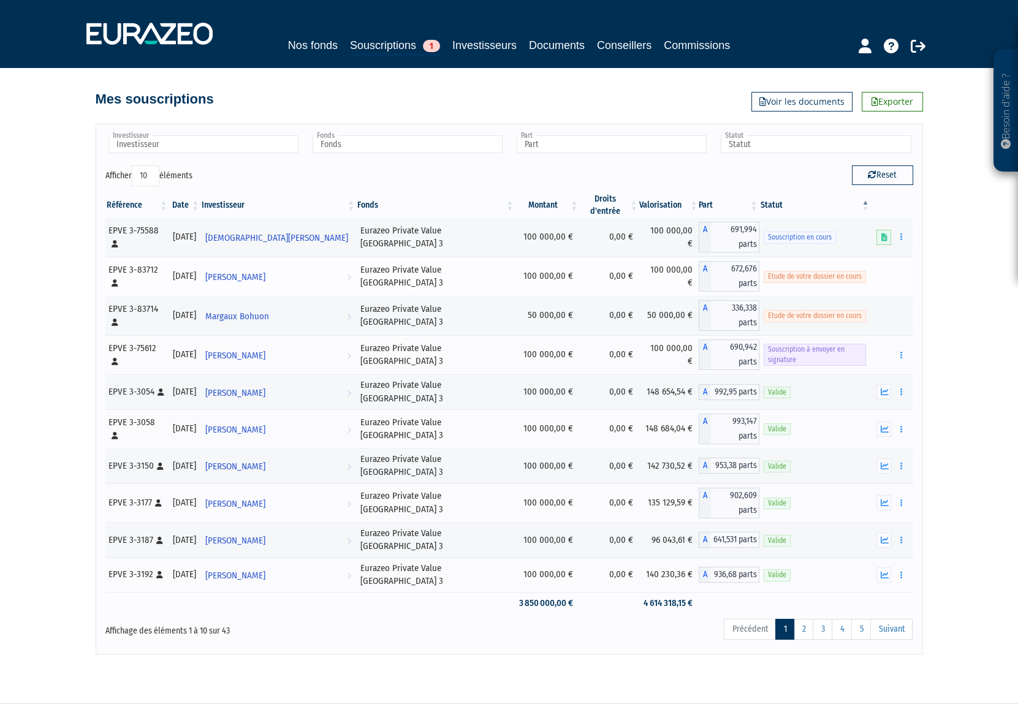
click at [814, 271] on span "Etude de votre dossier en cours" at bounding box center [815, 277] width 102 height 12
drag, startPoint x: 51, startPoint y: 473, endPoint x: 63, endPoint y: 461, distance: 16.9
click at [50, 474] on div "Besoin d'aide ? × J'ai besoin d'aide Si vous avez une question à propos du fonc…" at bounding box center [509, 327] width 1018 height 654
click at [167, 30] on img at bounding box center [149, 34] width 126 height 22
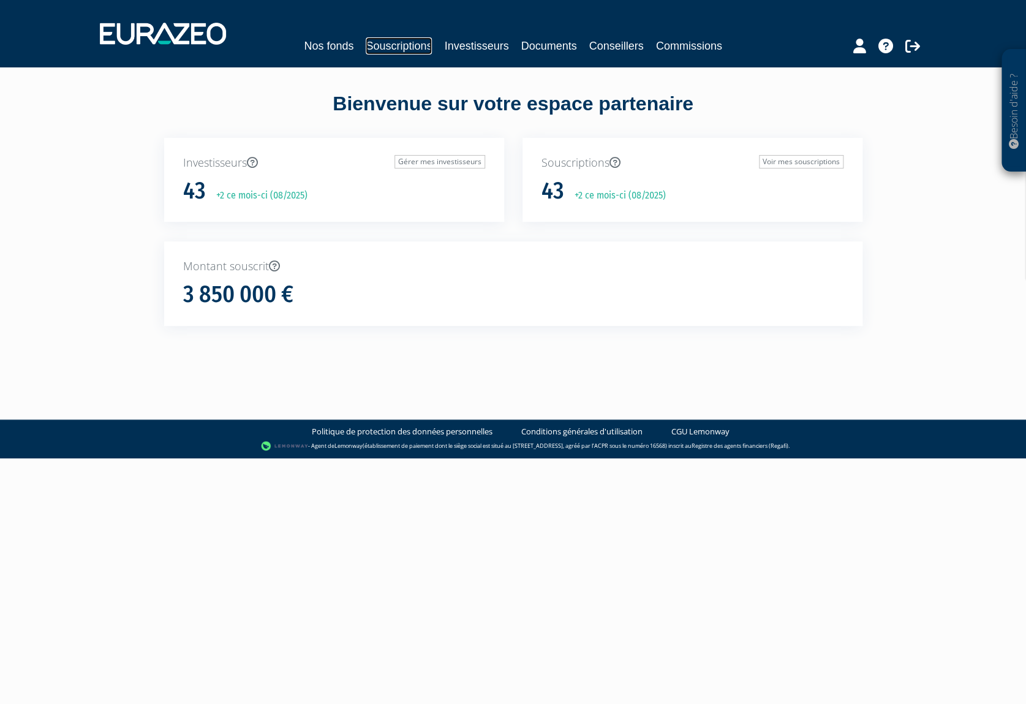
click at [403, 46] on link "Souscriptions" at bounding box center [399, 45] width 66 height 17
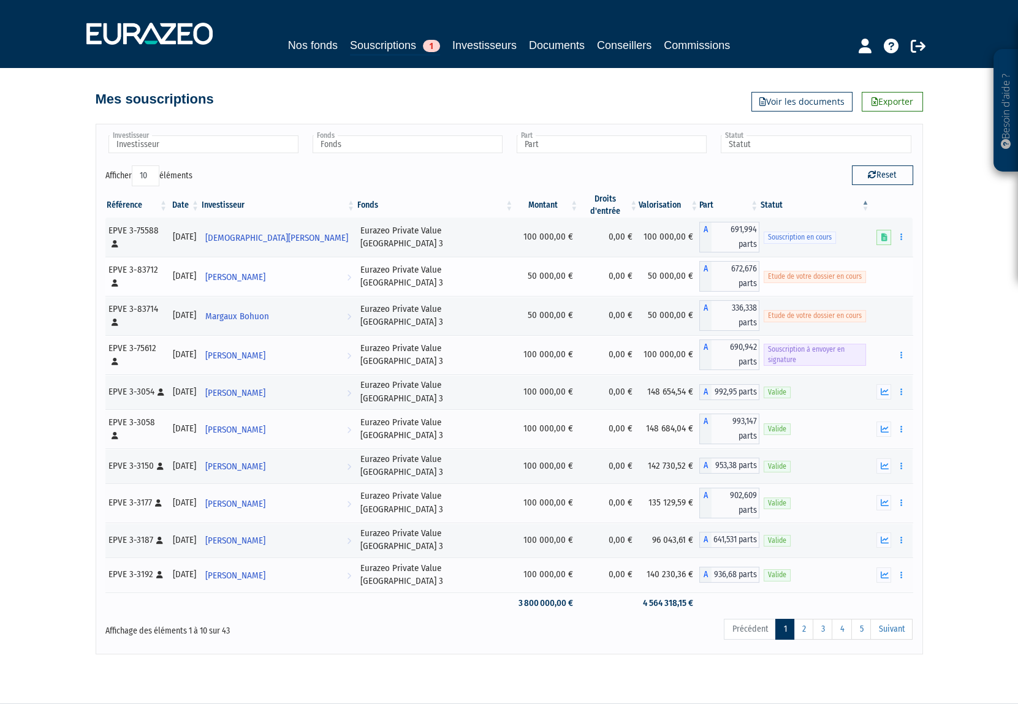
drag, startPoint x: 855, startPoint y: 280, endPoint x: 592, endPoint y: 283, distance: 262.9
click at [592, 283] on tr "EPVE 3-83712 [Français] Personne physique 28/08/2025 Jean-Briac Bohuon Voir l'i…" at bounding box center [509, 276] width 808 height 39
click at [879, 274] on td at bounding box center [891, 276] width 42 height 39
drag, startPoint x: 867, startPoint y: 273, endPoint x: 107, endPoint y: 263, distance: 760.0
click at [107, 263] on tr "EPVE 3-83712 [Français] Personne physique 28/08/2025 Jean-Briac Bohuon Voir l'i…" at bounding box center [509, 276] width 808 height 39
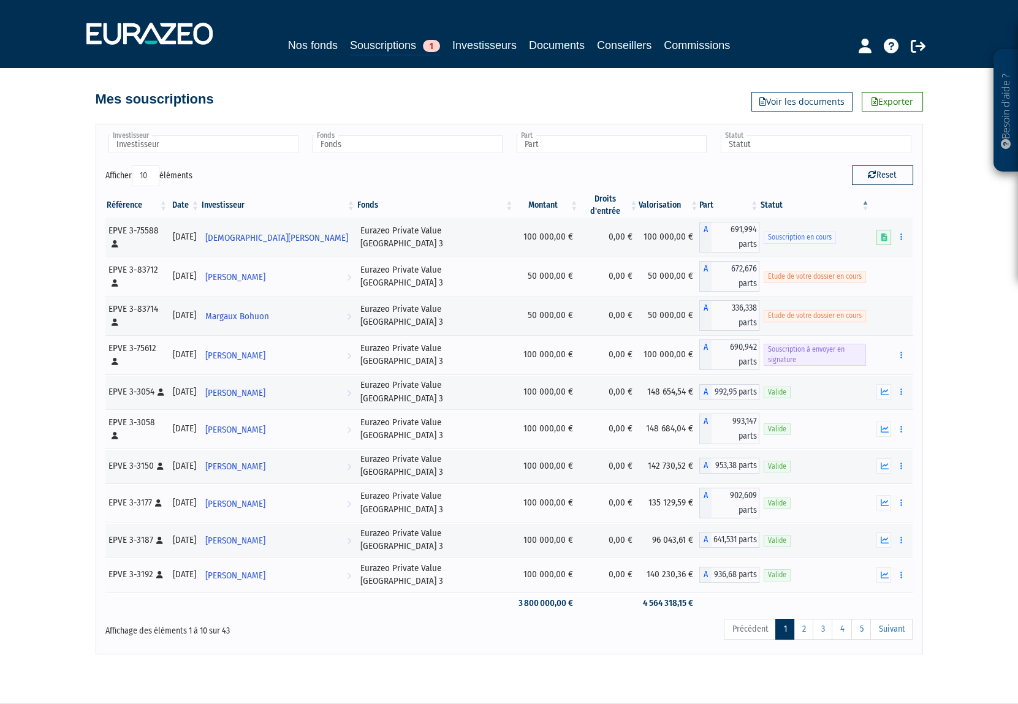
click at [1000, 297] on div "Besoin d'aide ? × J'ai besoin d'aide Si vous avez une question à propos du fonc…" at bounding box center [509, 327] width 1018 height 654
